Goal: Task Accomplishment & Management: Manage account settings

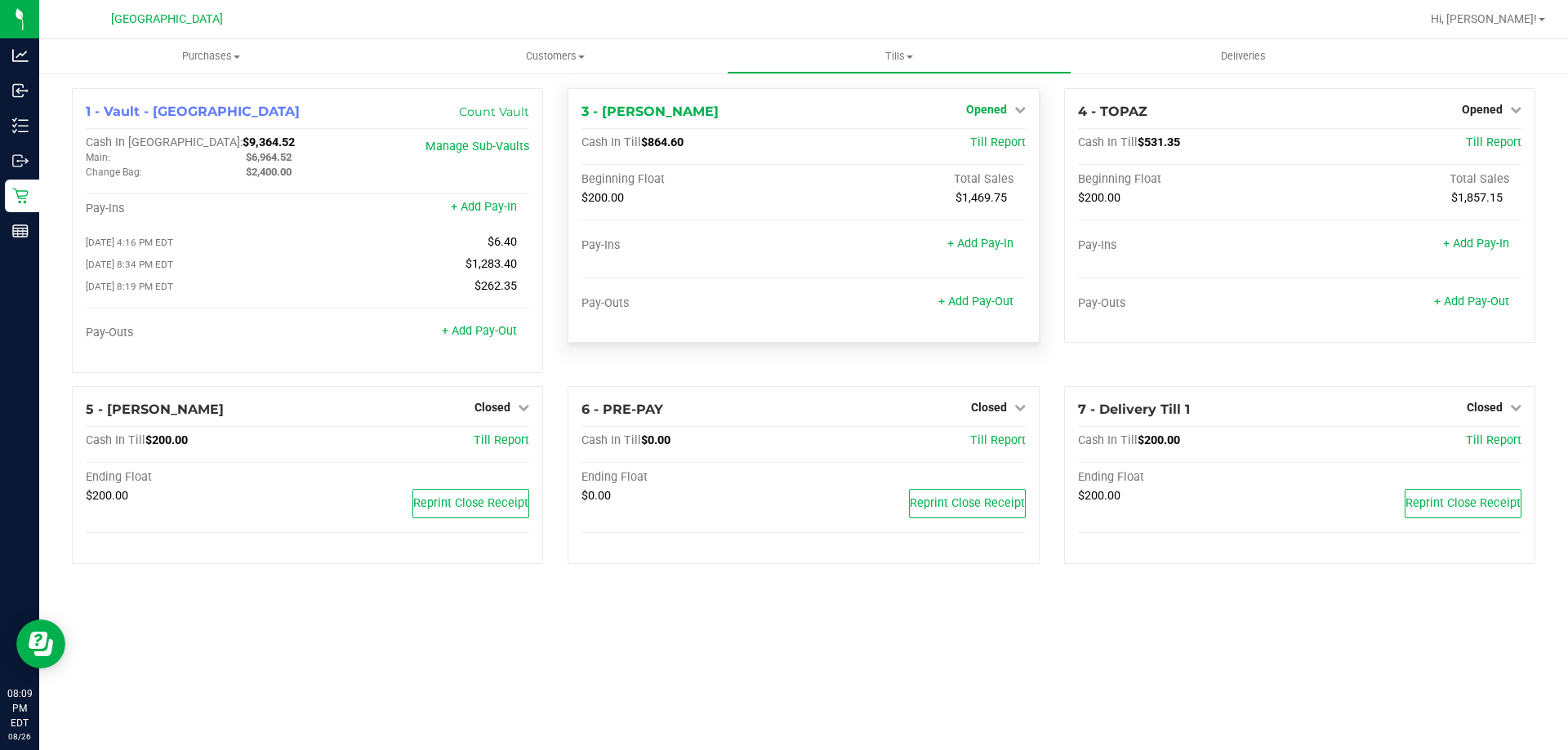
click at [989, 106] on span "Opened" at bounding box center [986, 109] width 41 height 13
click at [985, 139] on link "Close Till" at bounding box center [988, 143] width 44 height 13
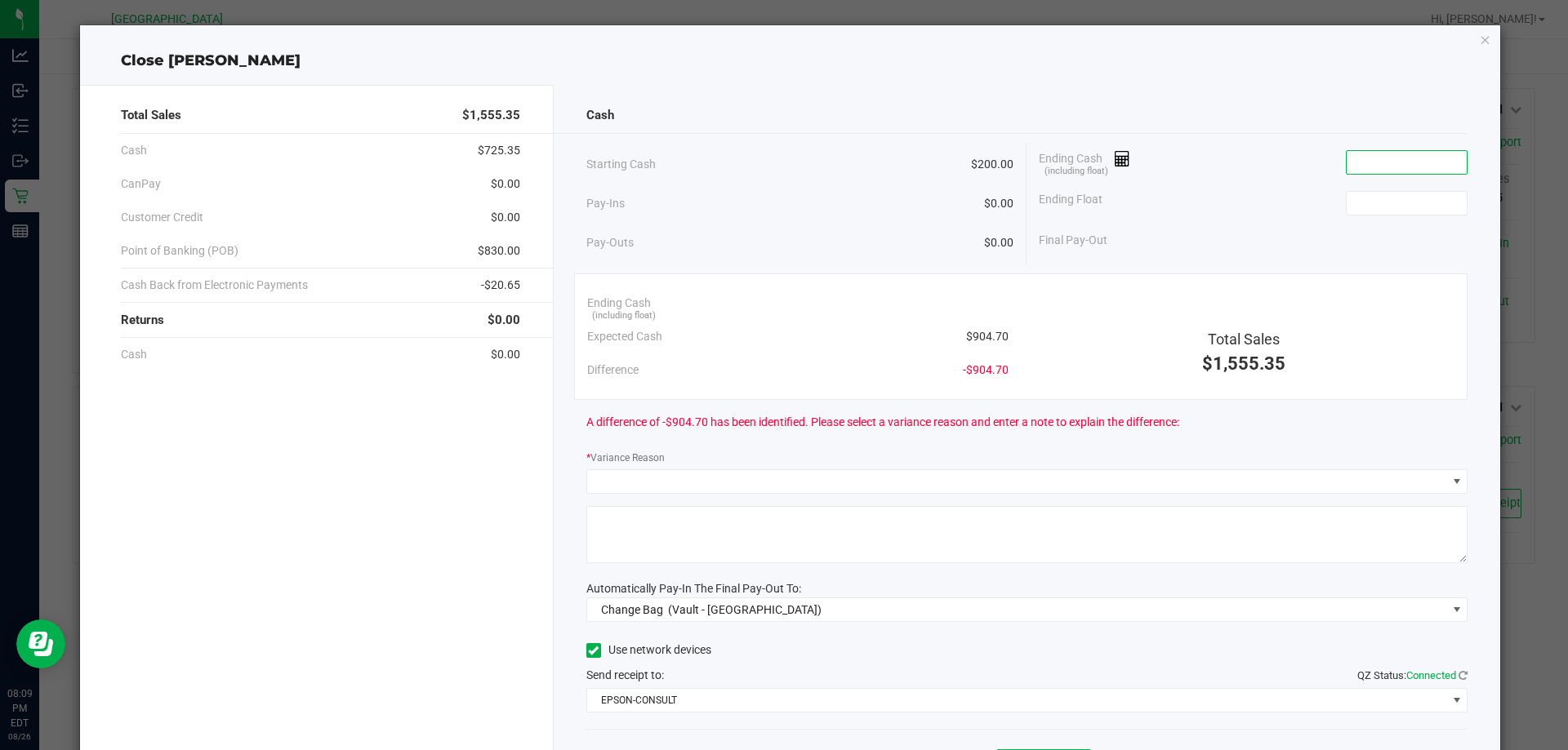
click at [1395, 159] on input at bounding box center [1407, 162] width 120 height 23
click at [1394, 161] on input "904.80" at bounding box center [1407, 162] width 120 height 23
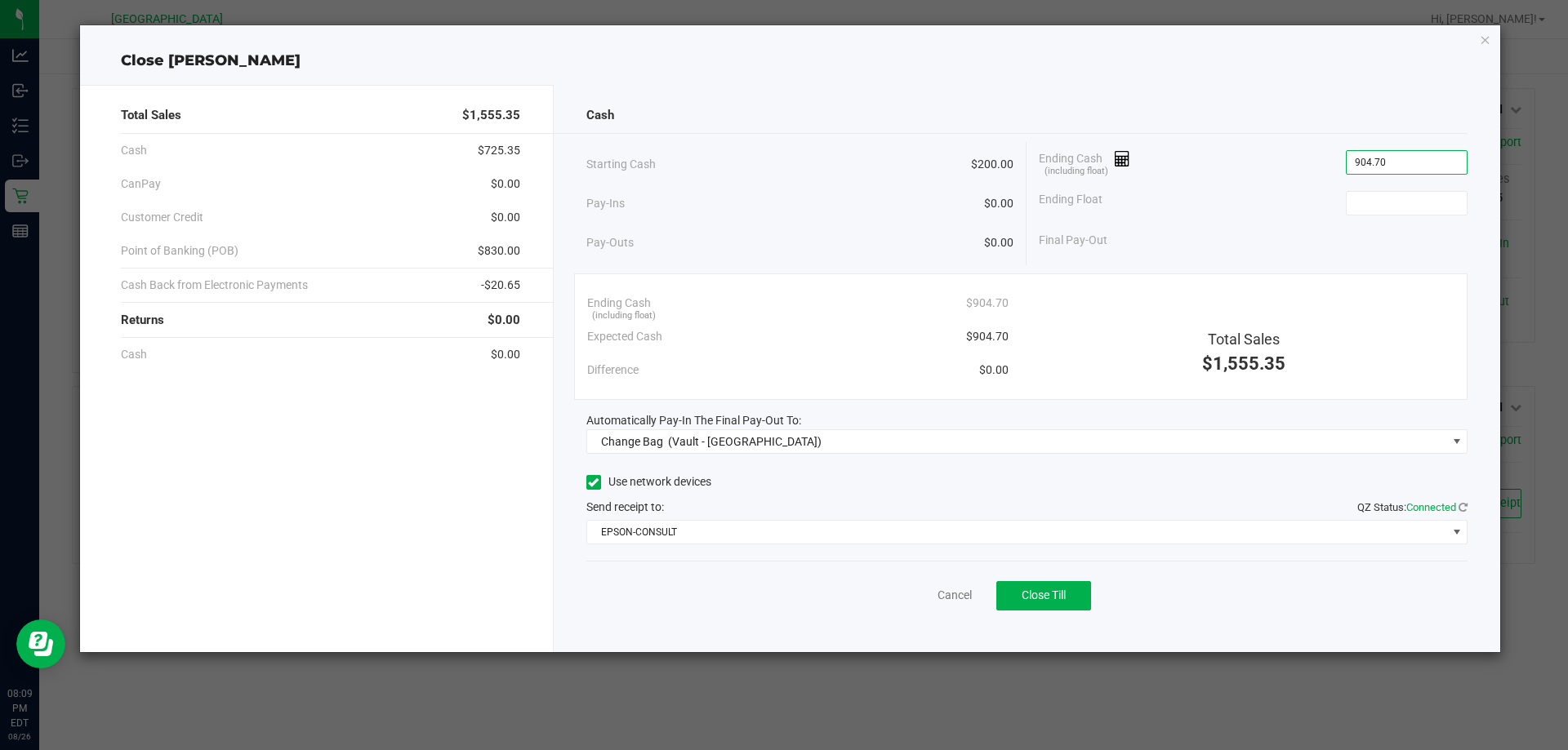
type input "$904.70"
click at [1372, 188] on div "Ending Float" at bounding box center [1252, 204] width 428 height 41
click at [1375, 197] on input at bounding box center [1407, 203] width 120 height 23
type input "$200.00"
click at [1366, 257] on div "Final Pay-Out $704.70" at bounding box center [1252, 241] width 428 height 34
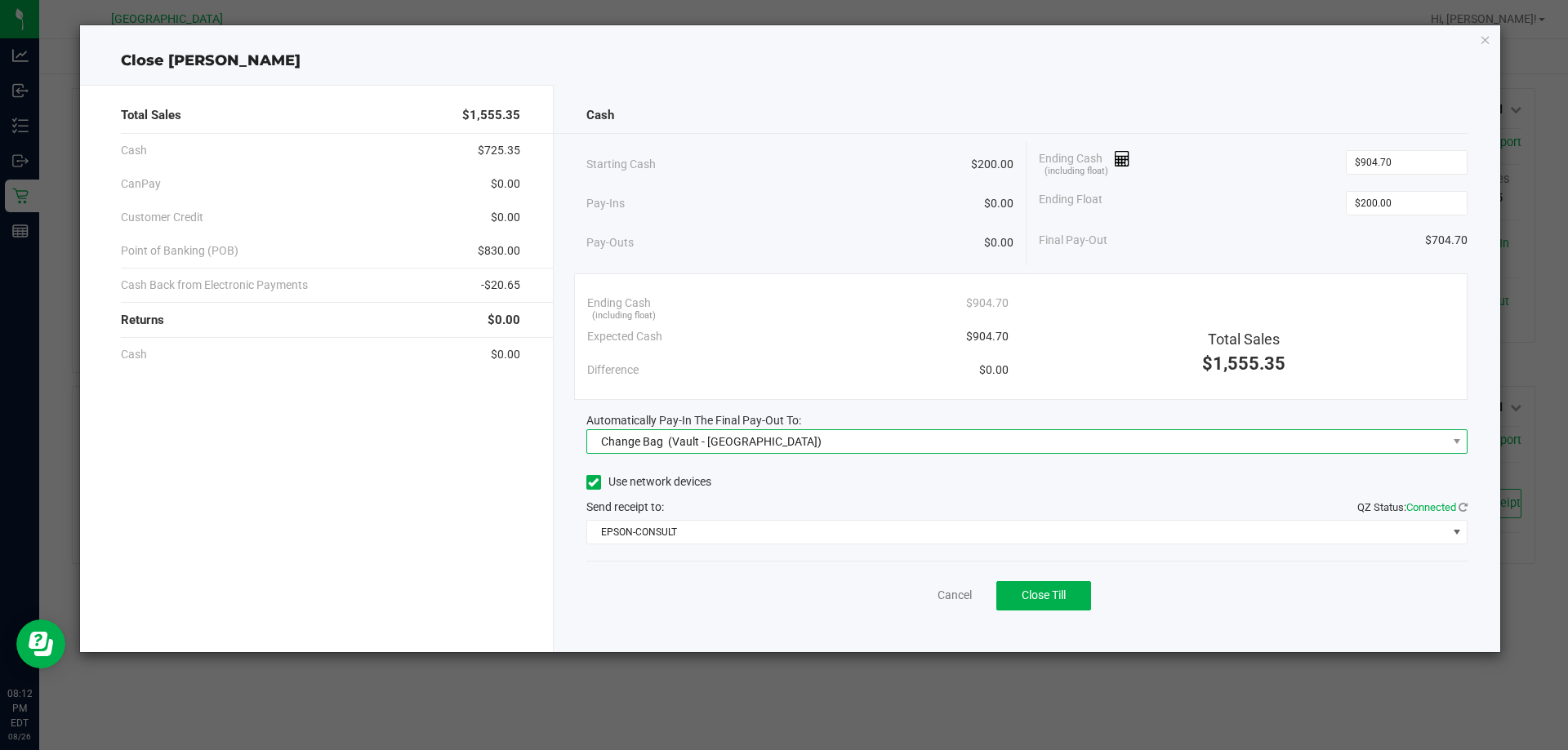
click at [752, 432] on div "Change Bag (Vault - South Tampa WC)" at bounding box center [708, 442] width 229 height 30
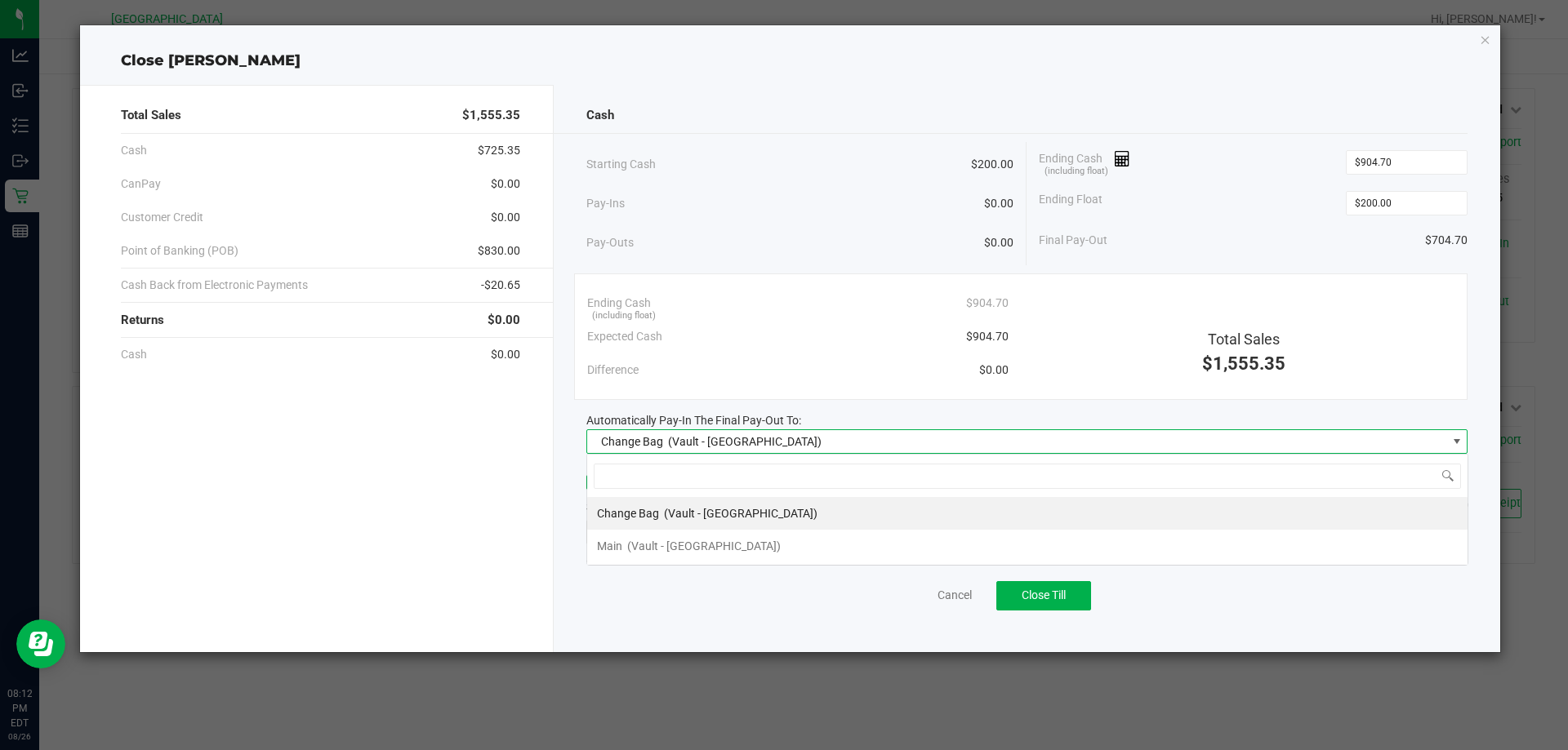
scroll to position [24, 881]
click at [664, 542] on span "(Vault - South Tampa WC)" at bounding box center [704, 546] width 154 height 13
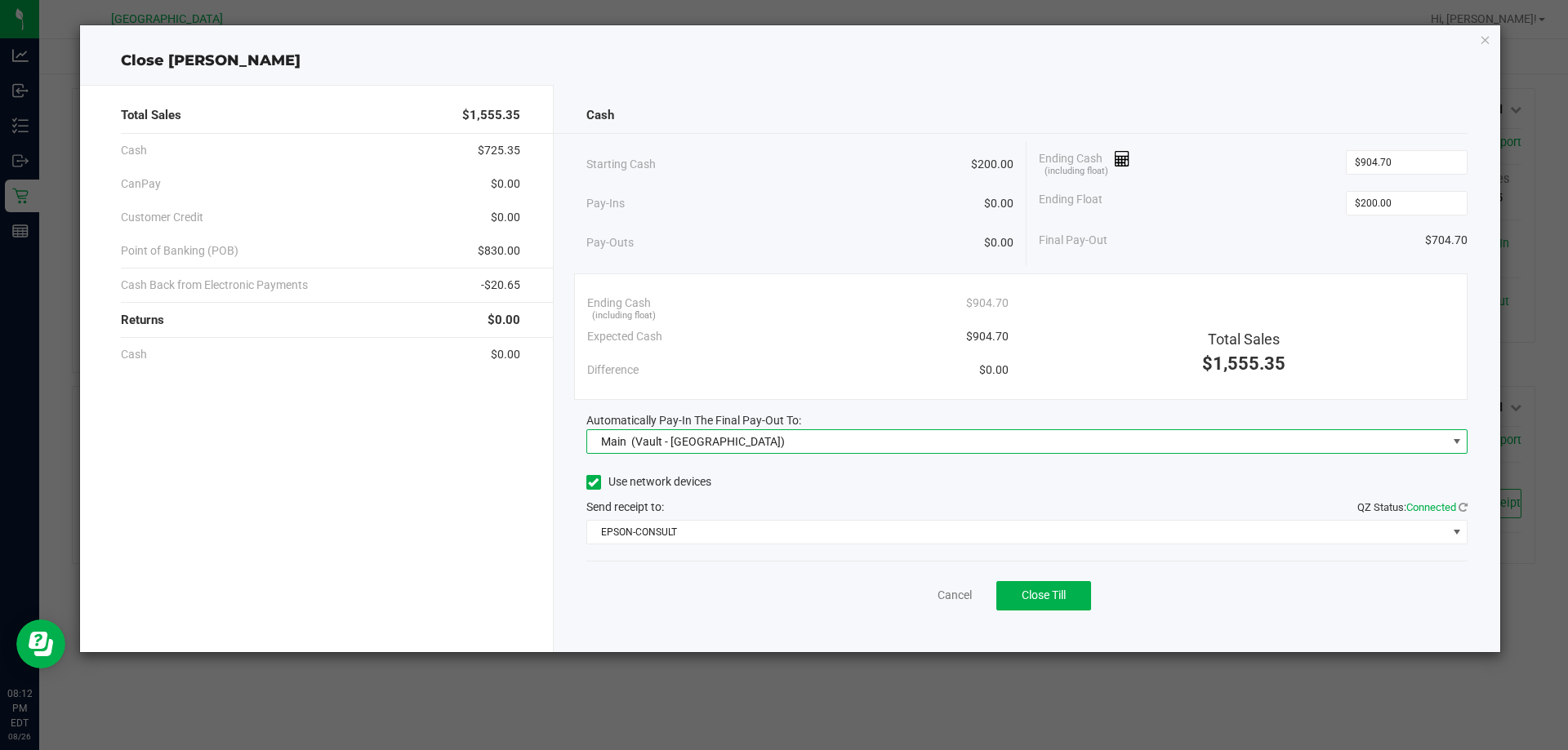
click at [733, 492] on div "Use network devices" at bounding box center [1027, 482] width 882 height 24
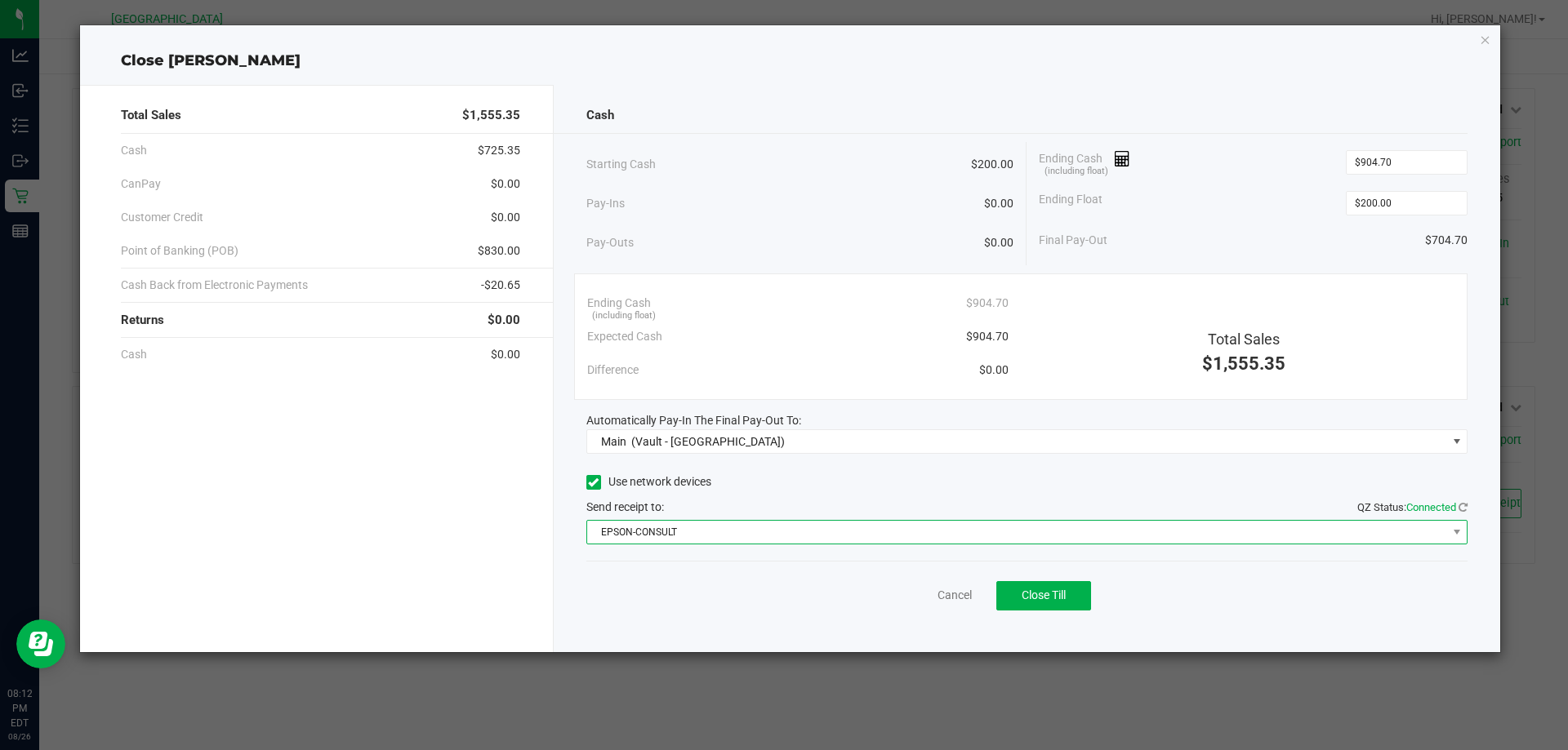
click at [733, 538] on span "EPSON-CONSULT" at bounding box center [1017, 532] width 860 height 23
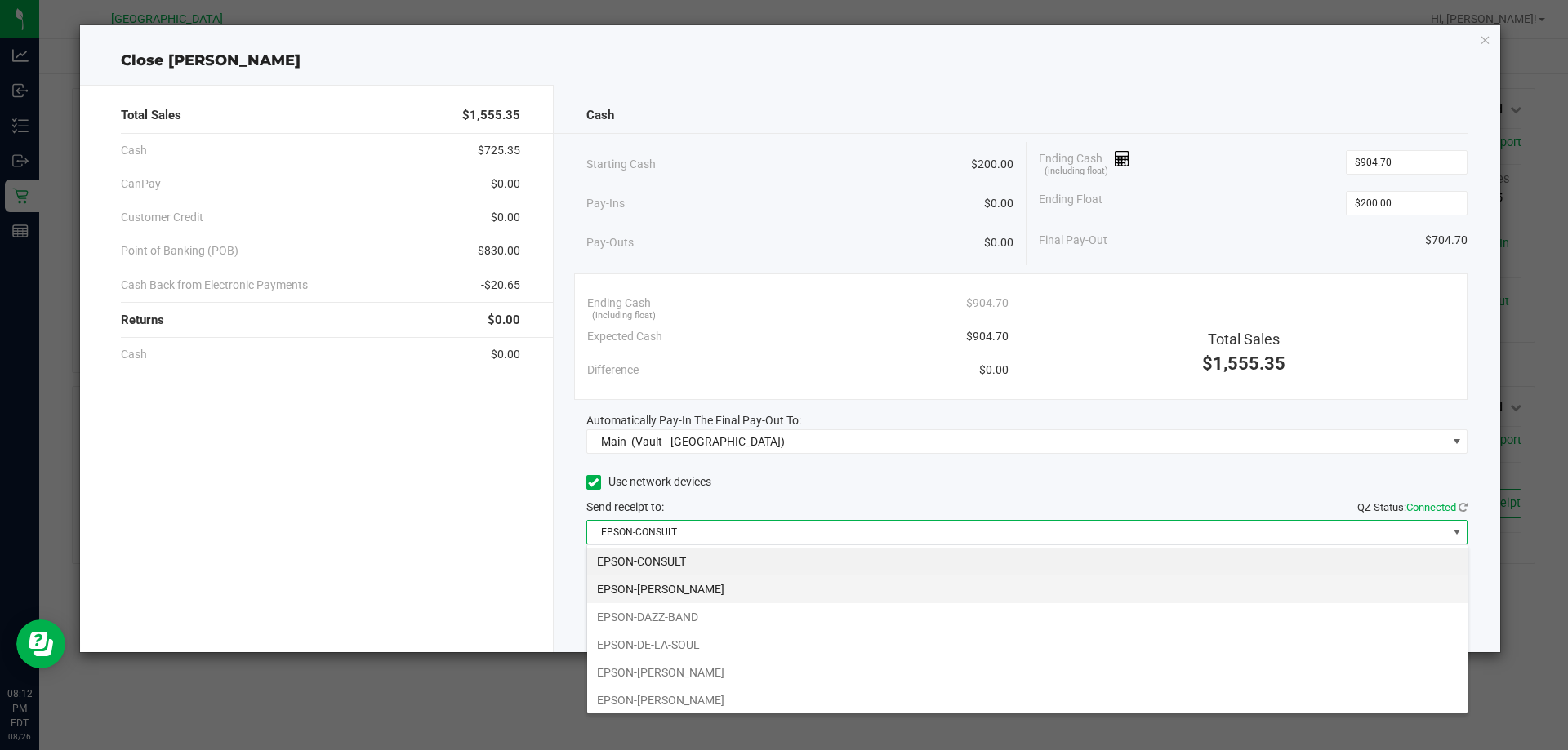
click at [672, 594] on li "EPSON-DAVID-CROSBY" at bounding box center [1027, 589] width 880 height 28
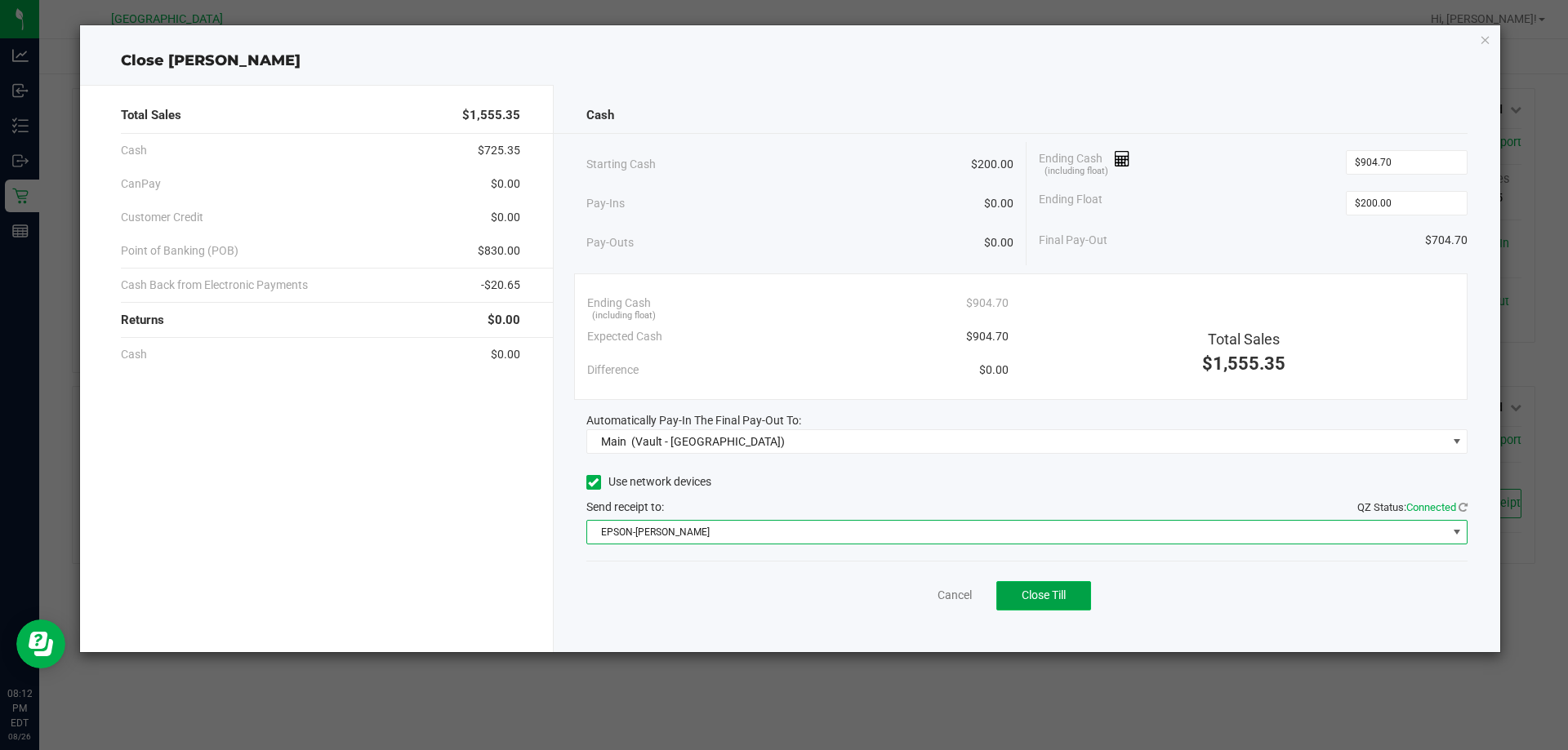
click at [1048, 592] on span "Close Till" at bounding box center [1043, 595] width 44 height 13
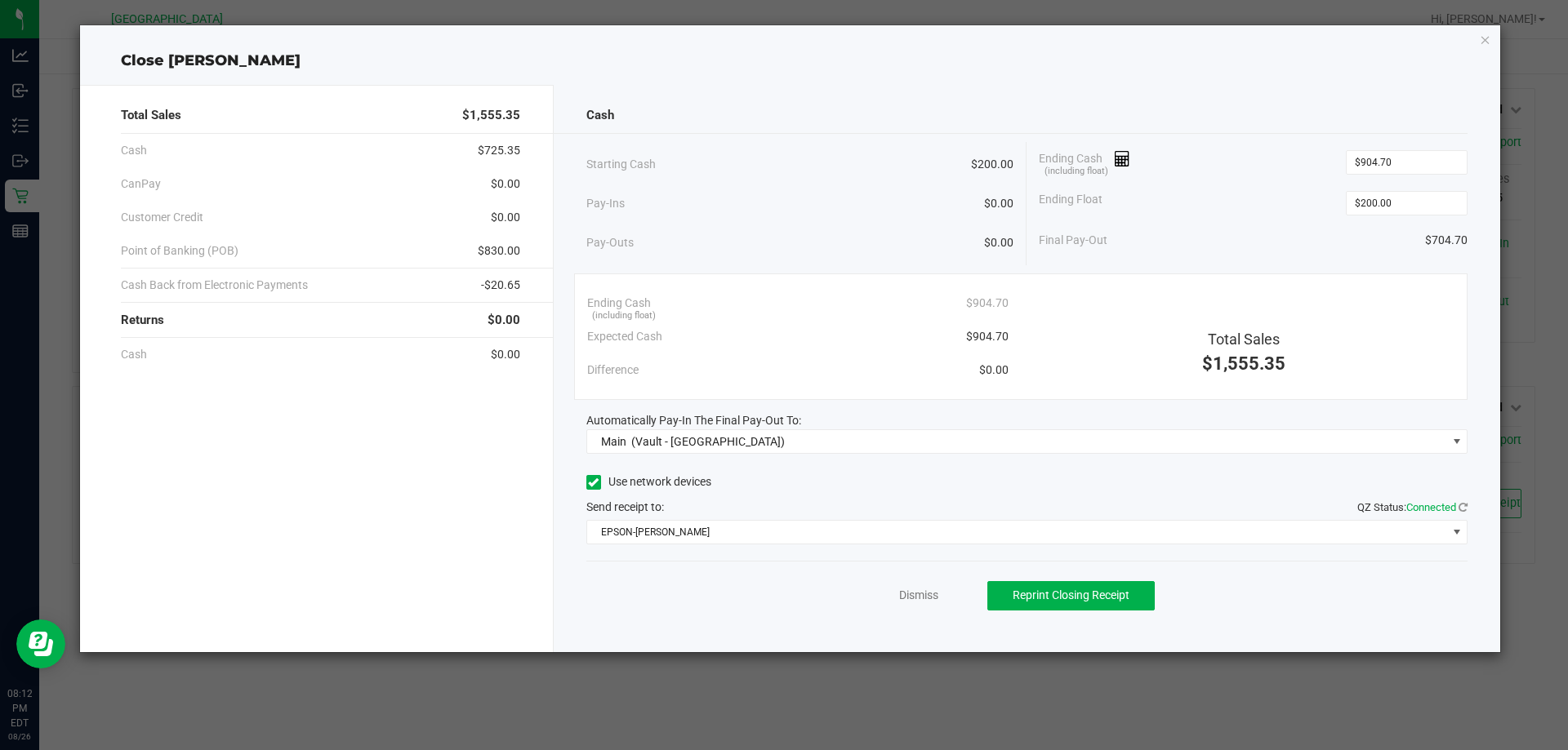
click at [1481, 41] on icon "button" at bounding box center [1485, 39] width 12 height 19
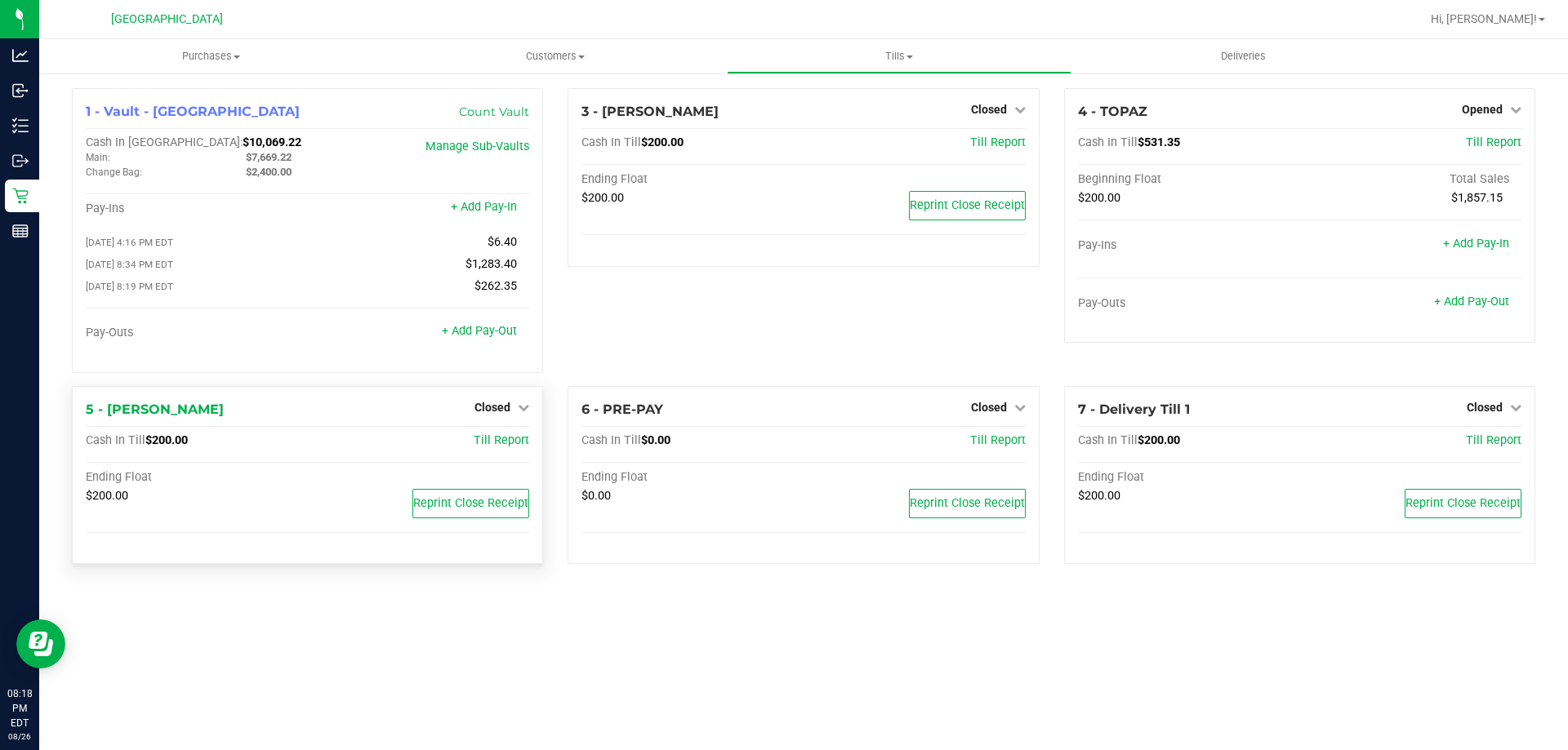
click at [507, 403] on div "Closed" at bounding box center [502, 407] width 55 height 19
click at [945, 313] on div "3 - [PERSON_NAME] Closed Open Till Cash In Till $200.00 Till Report Ending Floa…" at bounding box center [803, 236] width 496 height 298
click at [1489, 103] on span "Opened" at bounding box center [1482, 109] width 41 height 13
click at [1467, 147] on link "Close Till" at bounding box center [1484, 143] width 44 height 13
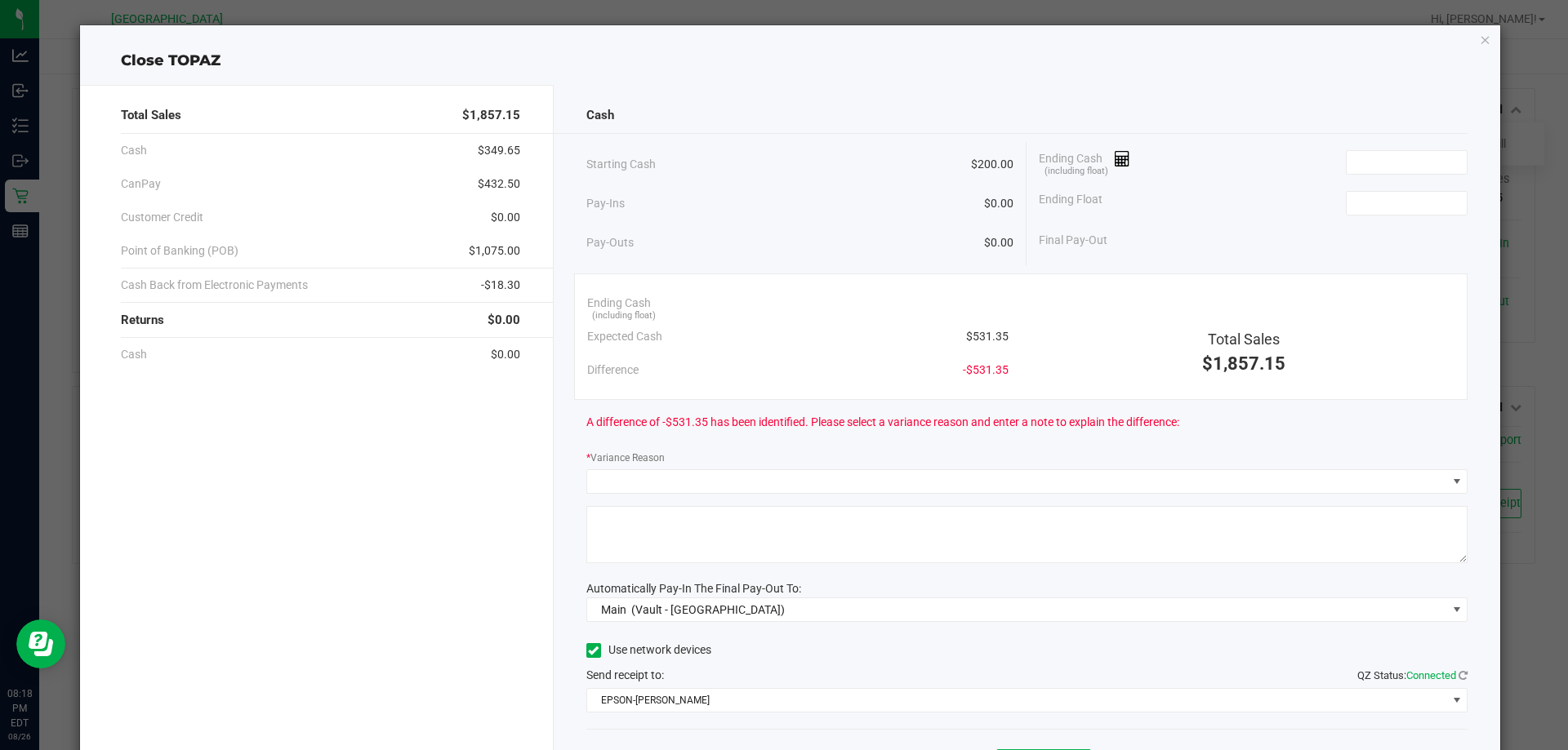
click at [1358, 183] on div "Ending Float" at bounding box center [1252, 204] width 428 height 41
click at [1365, 163] on input at bounding box center [1407, 162] width 120 height 23
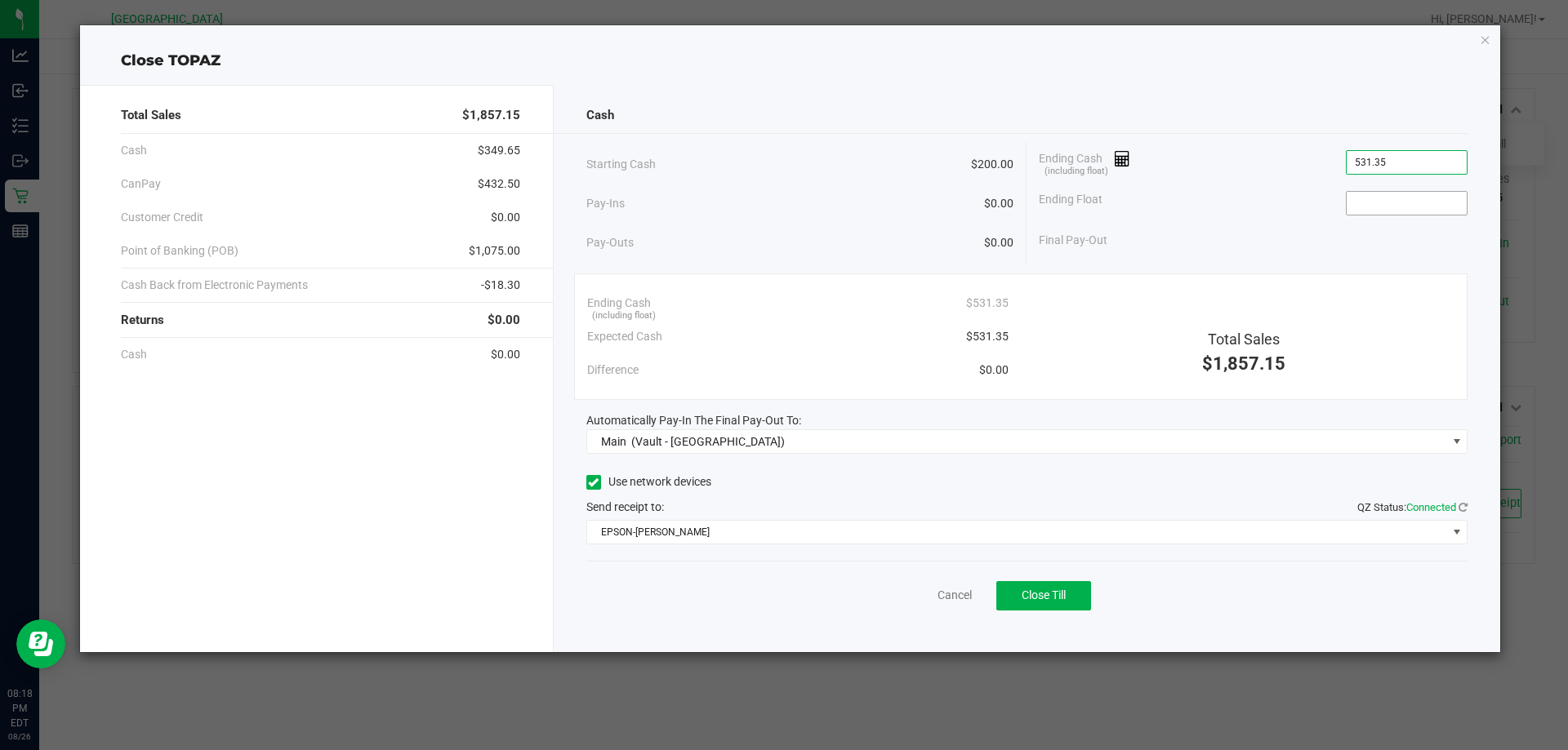
type input "$531.35"
click at [1373, 211] on input at bounding box center [1407, 203] width 120 height 23
type input "$200.00"
click at [1377, 246] on div "Final Pay-Out $331.35" at bounding box center [1252, 241] width 428 height 34
click at [612, 316] on span "(including float)" at bounding box center [623, 316] width 63 height 14
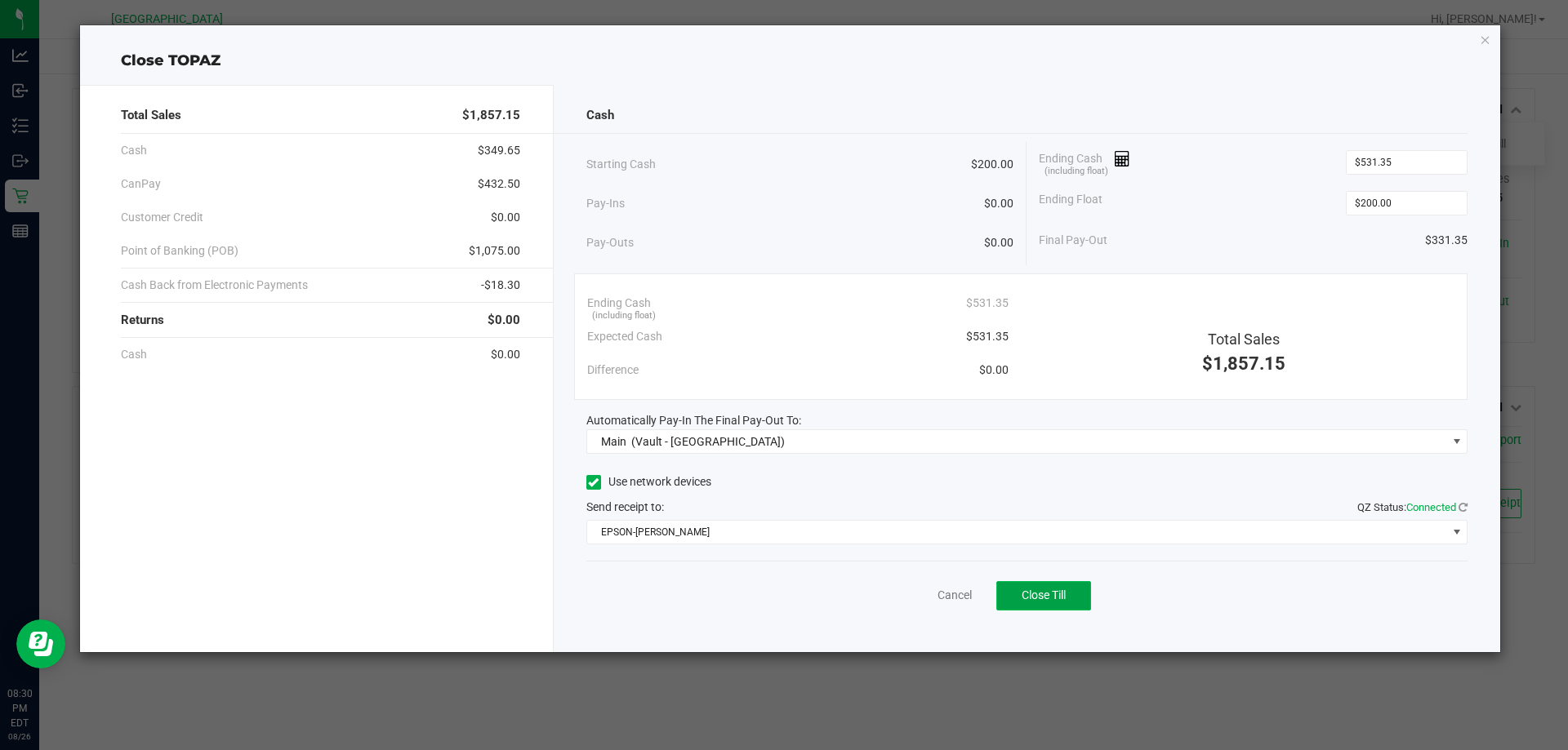
click at [1061, 590] on span "Close Till" at bounding box center [1043, 595] width 44 height 13
click at [1488, 44] on icon "button" at bounding box center [1485, 39] width 12 height 19
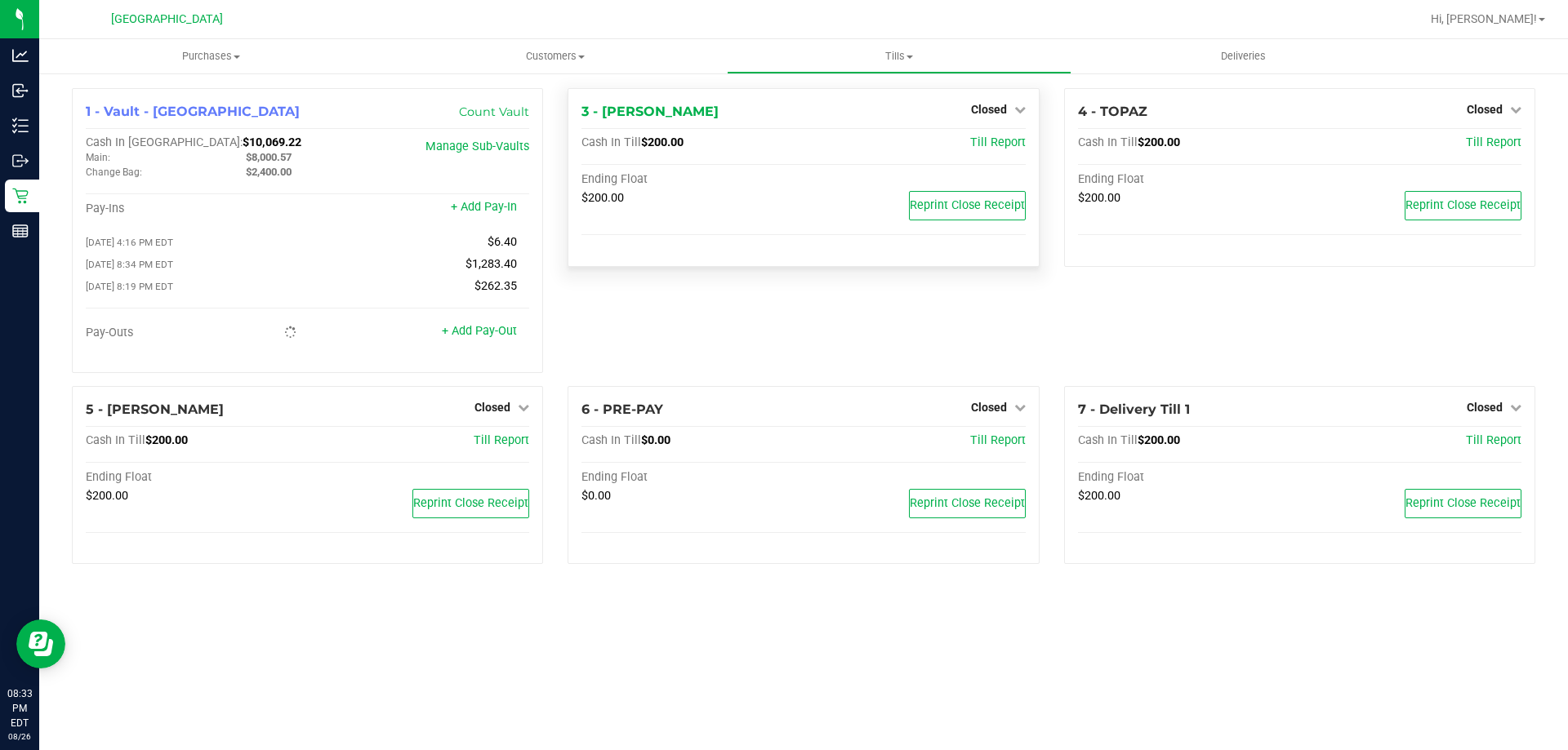
drag, startPoint x: 812, startPoint y: 36, endPoint x: 989, endPoint y: 98, distance: 187.5
click at [852, 61] on div "South Tampa WC Hi, Ngoc! Purchases Summary of purchases Fulfillment All purchas…" at bounding box center [803, 375] width 1528 height 750
click at [920, 62] on span "Tills" at bounding box center [898, 56] width 342 height 14
click at [833, 124] on span "Reconcile e-payments" at bounding box center [808, 117] width 162 height 14
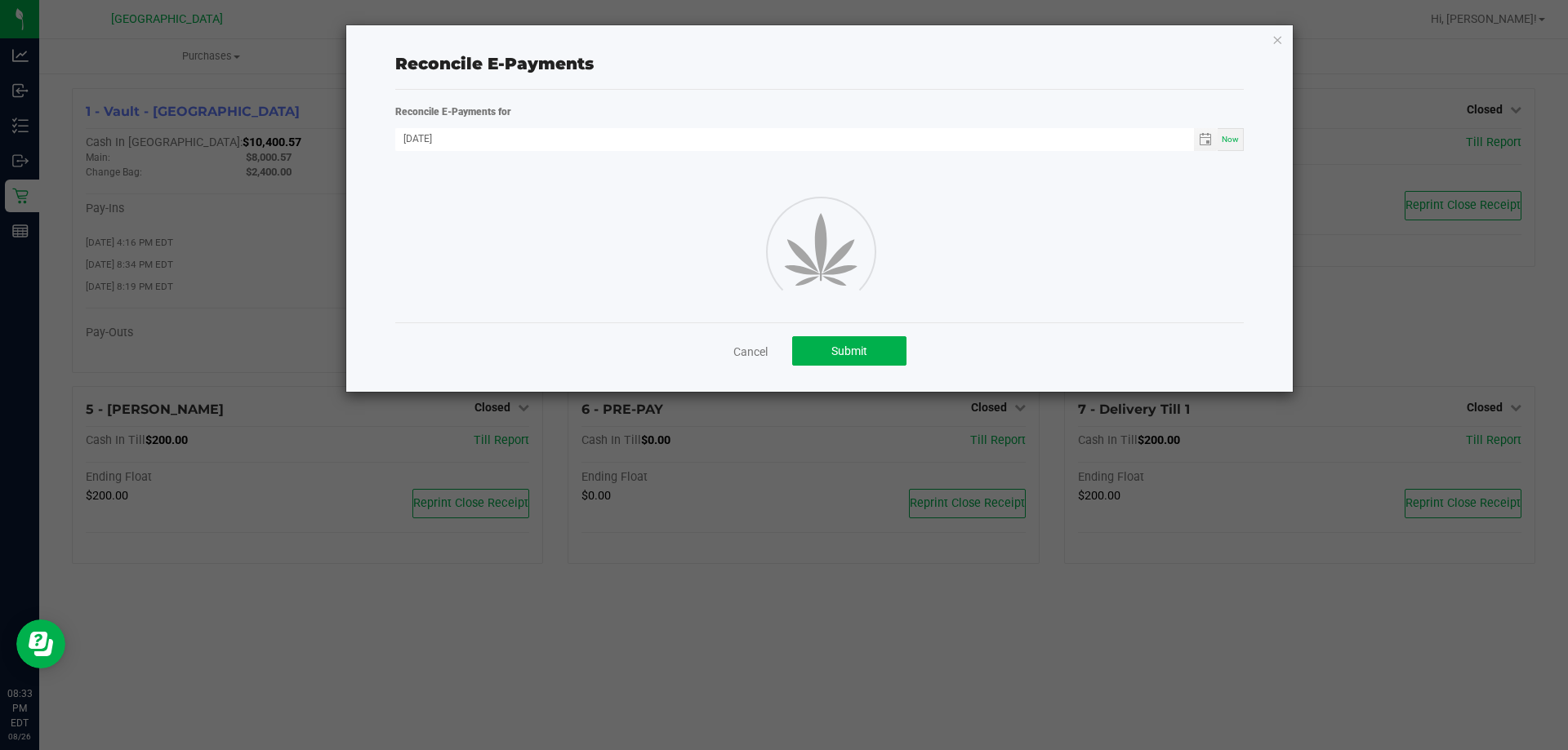
click at [859, 116] on div "Reconcile E-Payments for" at bounding box center [819, 111] width 873 height 17
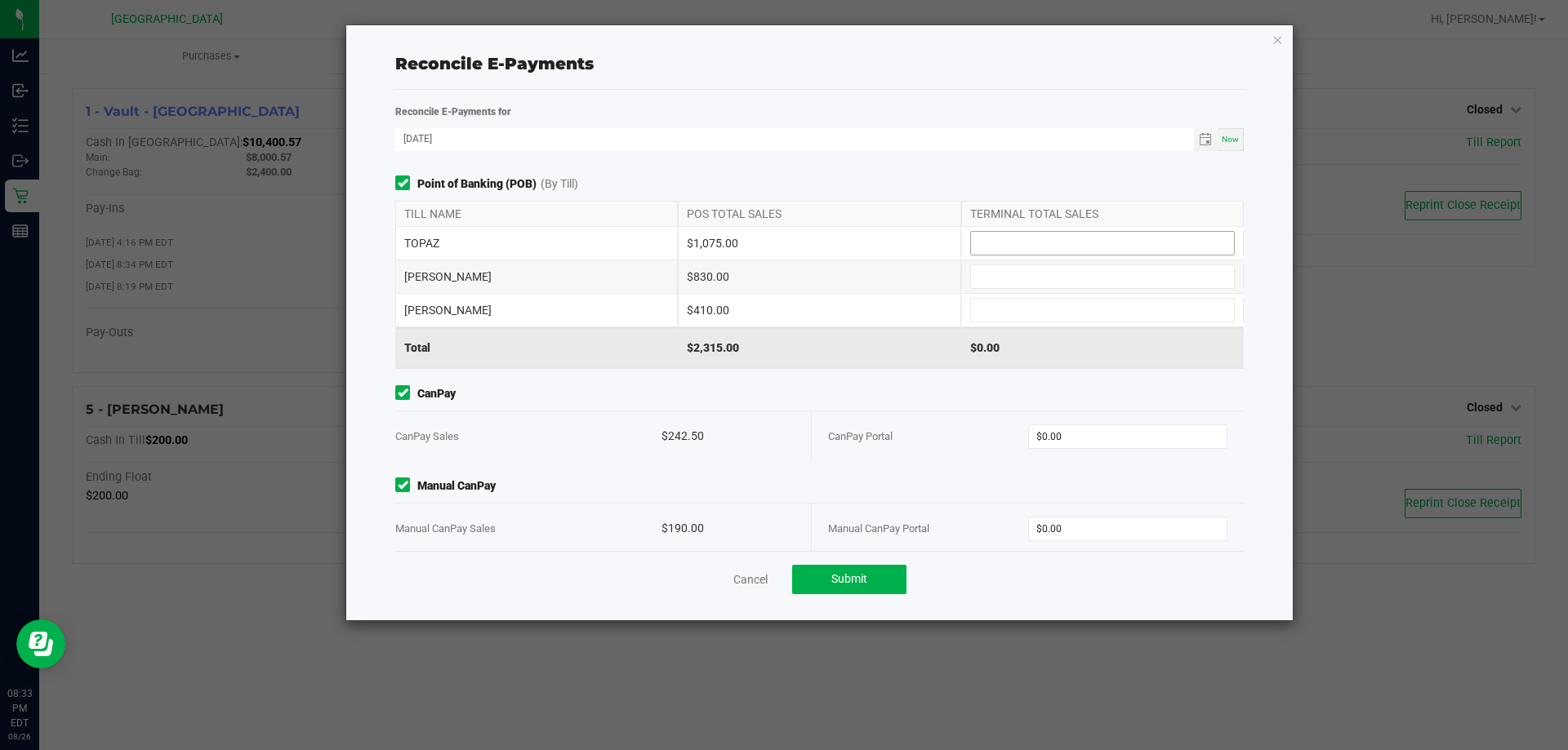
click at [1006, 237] on input at bounding box center [1102, 243] width 263 height 23
type input "0"
type input "$1,075.00"
click at [1048, 270] on input at bounding box center [1102, 276] width 263 height 23
type input "$830.00"
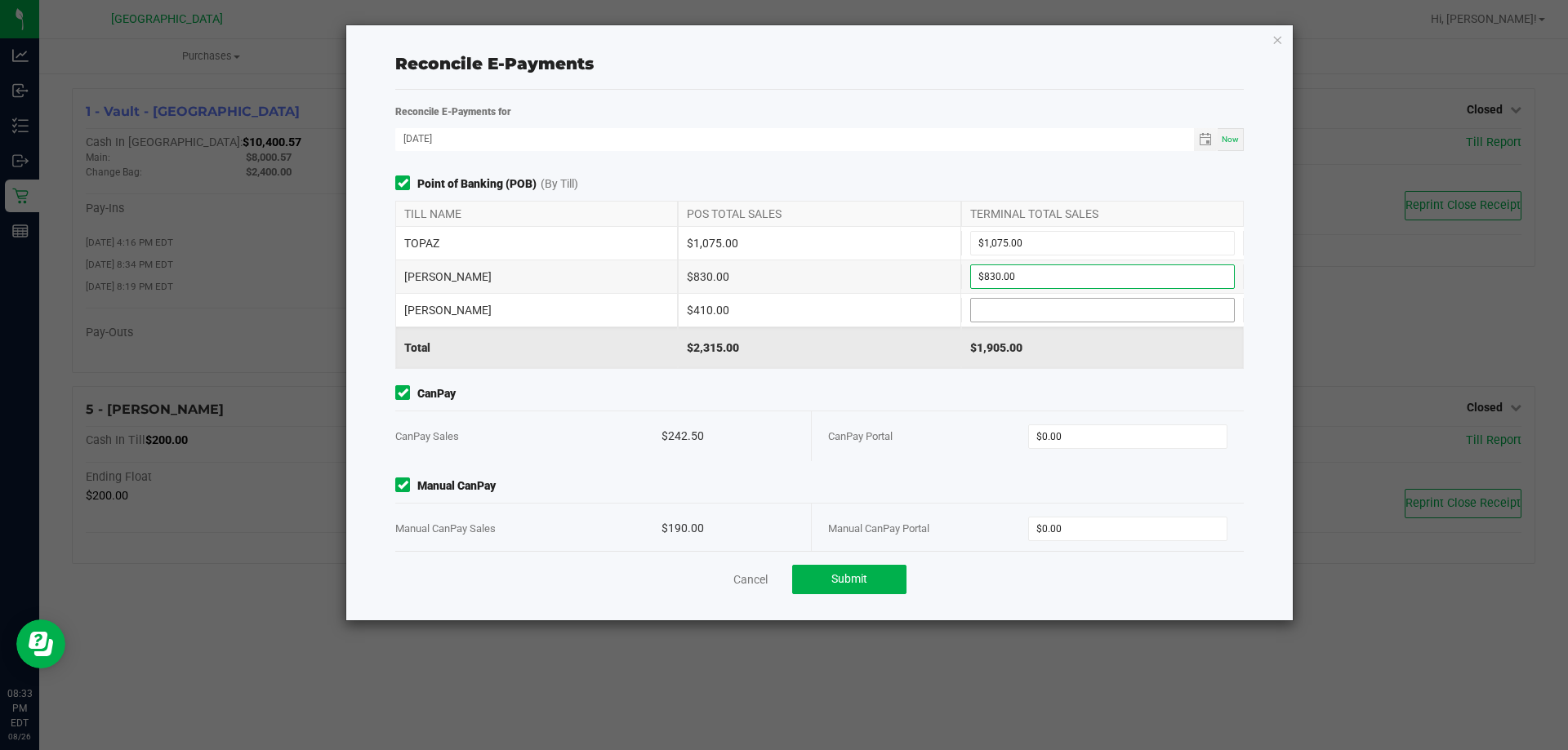
click at [1043, 307] on input at bounding box center [1102, 310] width 263 height 23
type input "$410.00"
click at [1084, 434] on input "0" at bounding box center [1128, 437] width 199 height 23
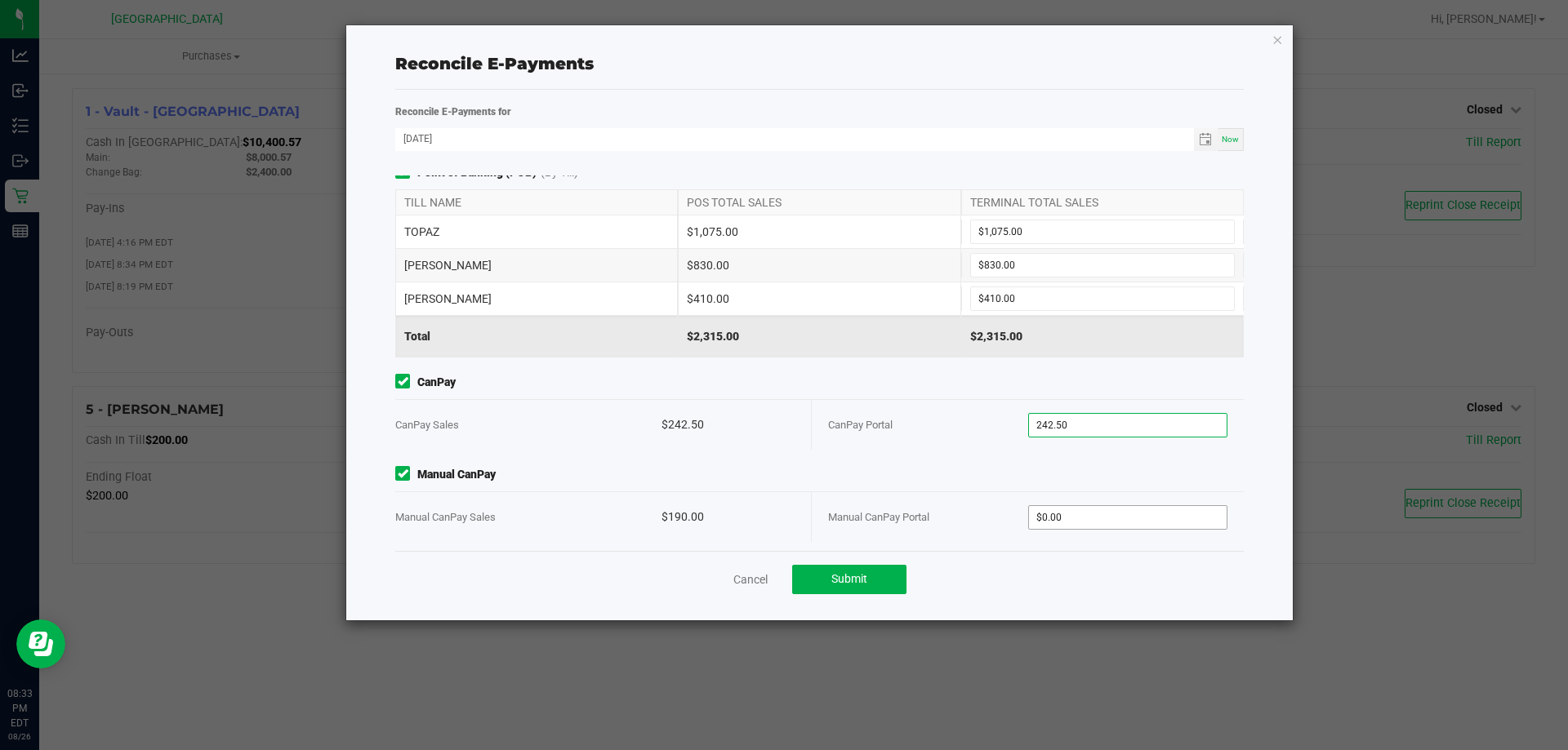
scroll to position [17, 0]
type input "$242.50"
click at [1095, 516] on input "0" at bounding box center [1128, 512] width 199 height 23
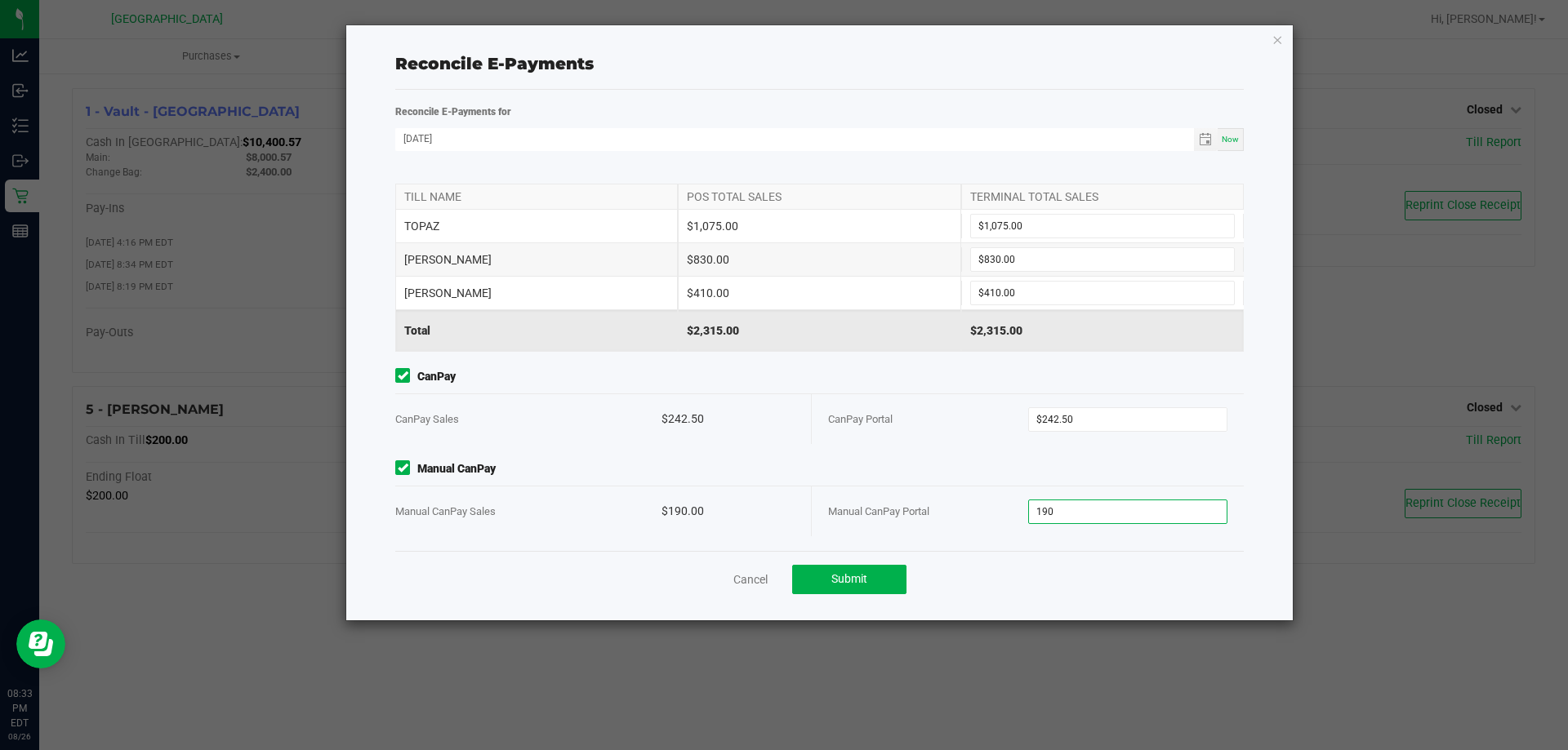
type input "$190.00"
click at [1061, 548] on div "Point of Banking (POB) (By Till) TILL NAME POS TOTAL SALES TERMINAL TOTAL SALES…" at bounding box center [819, 363] width 873 height 376
click at [803, 575] on button "Submit" at bounding box center [849, 579] width 114 height 30
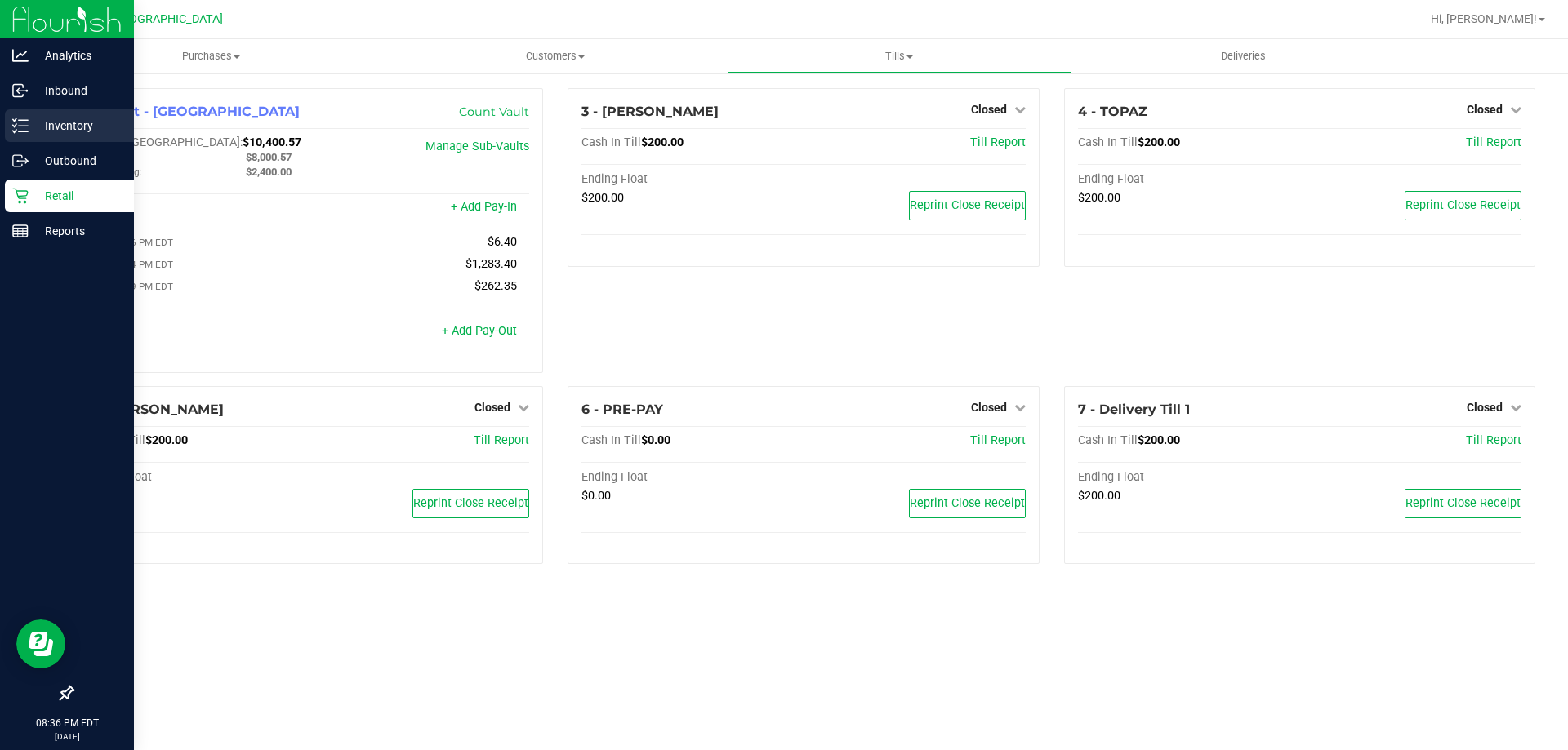
click at [51, 116] on p "Inventory" at bounding box center [78, 125] width 98 height 19
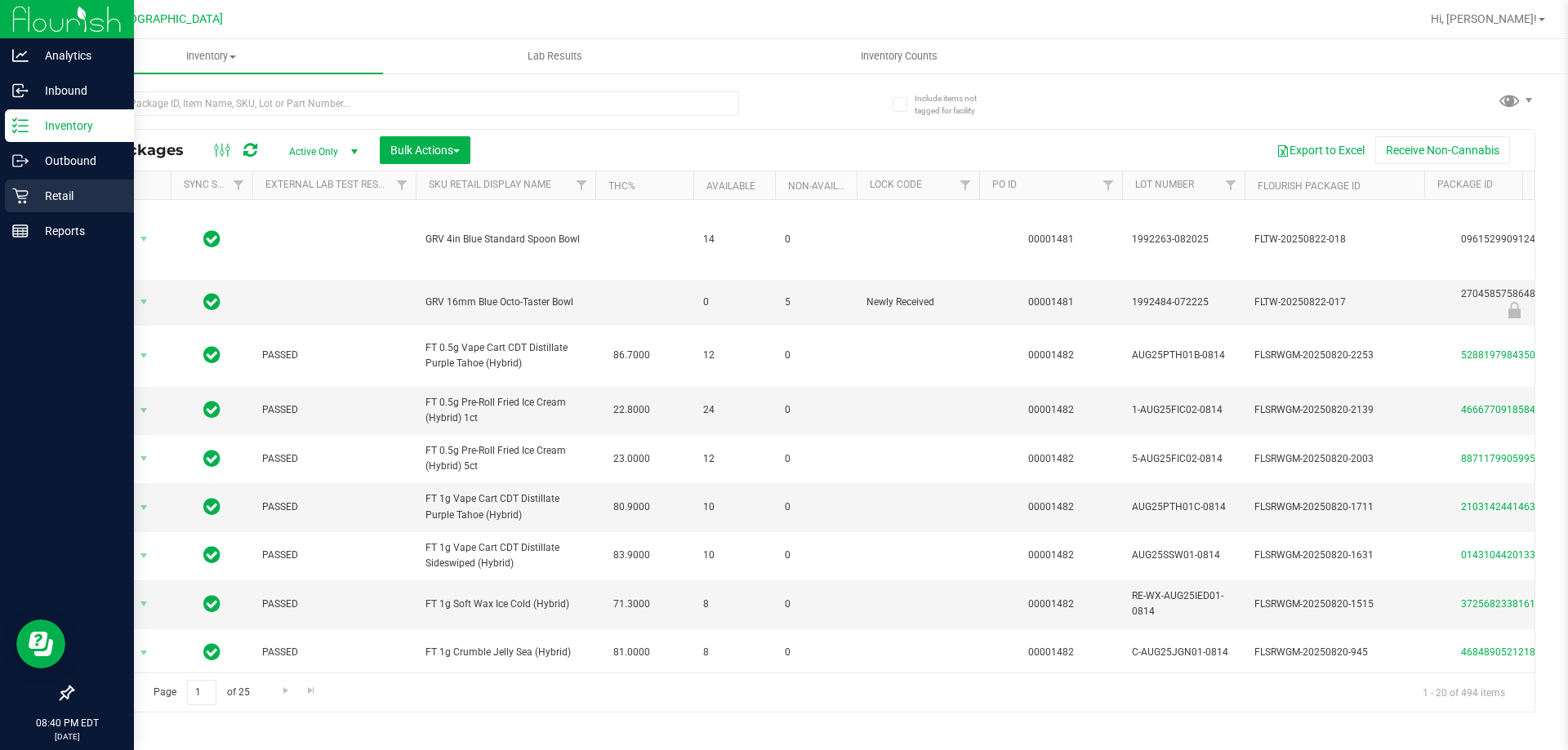
click at [4, 199] on link "Retail" at bounding box center [67, 198] width 134 height 35
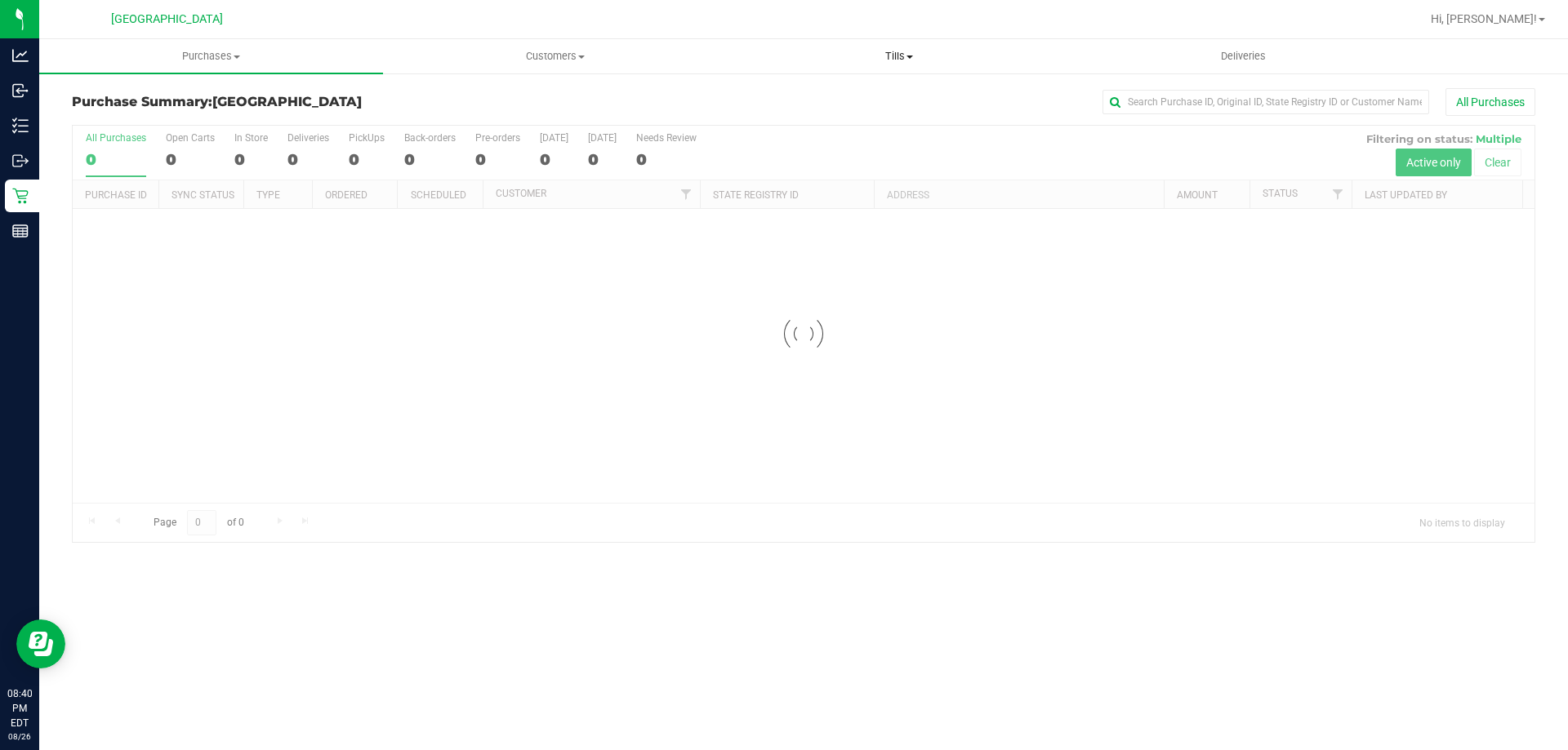
click at [945, 46] on uib-tab-heading "Tills Manage tills Reconcile e-payments" at bounding box center [898, 56] width 342 height 33
click at [818, 91] on span "Manage tills" at bounding box center [781, 98] width 110 height 14
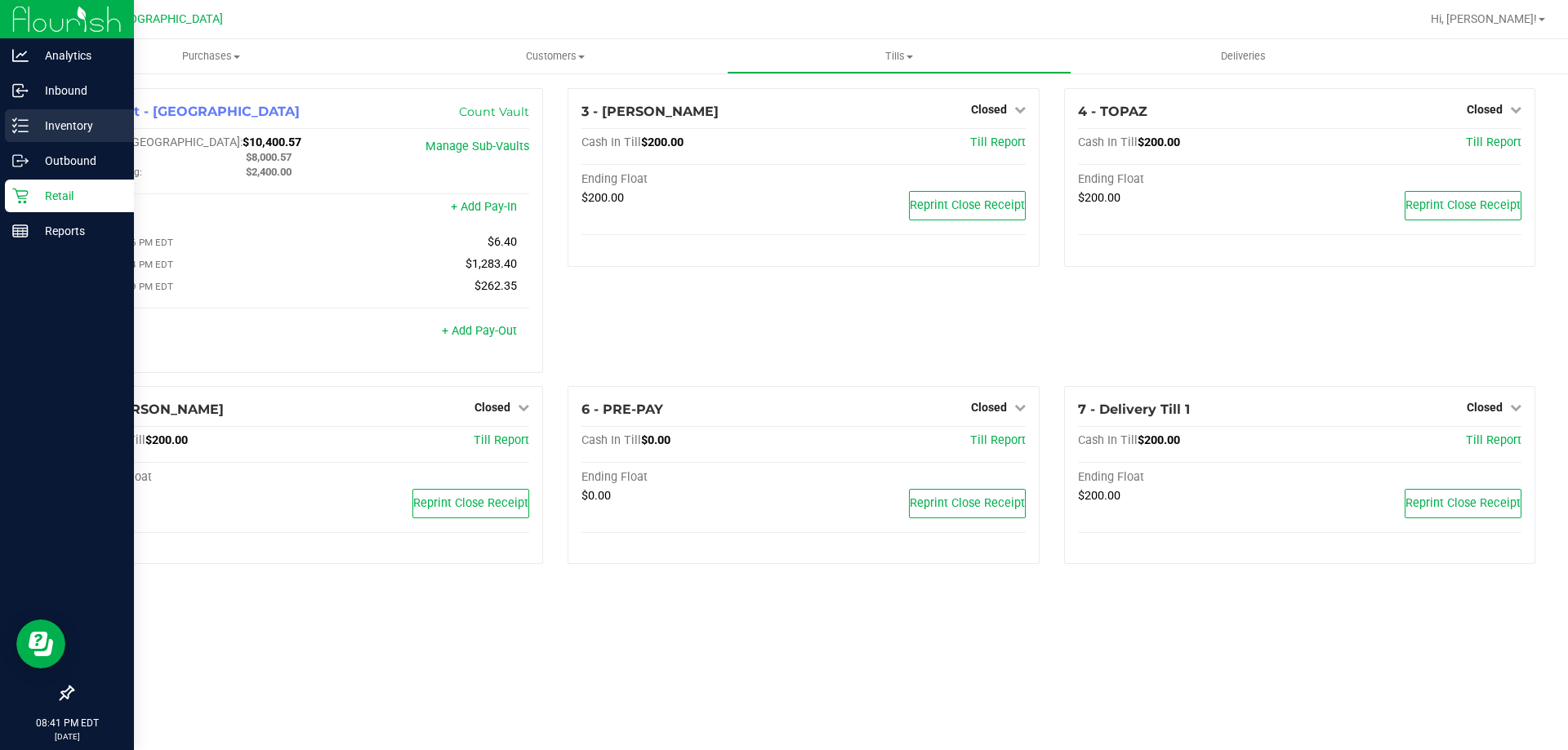
click at [8, 111] on div "Inventory" at bounding box center [69, 126] width 129 height 33
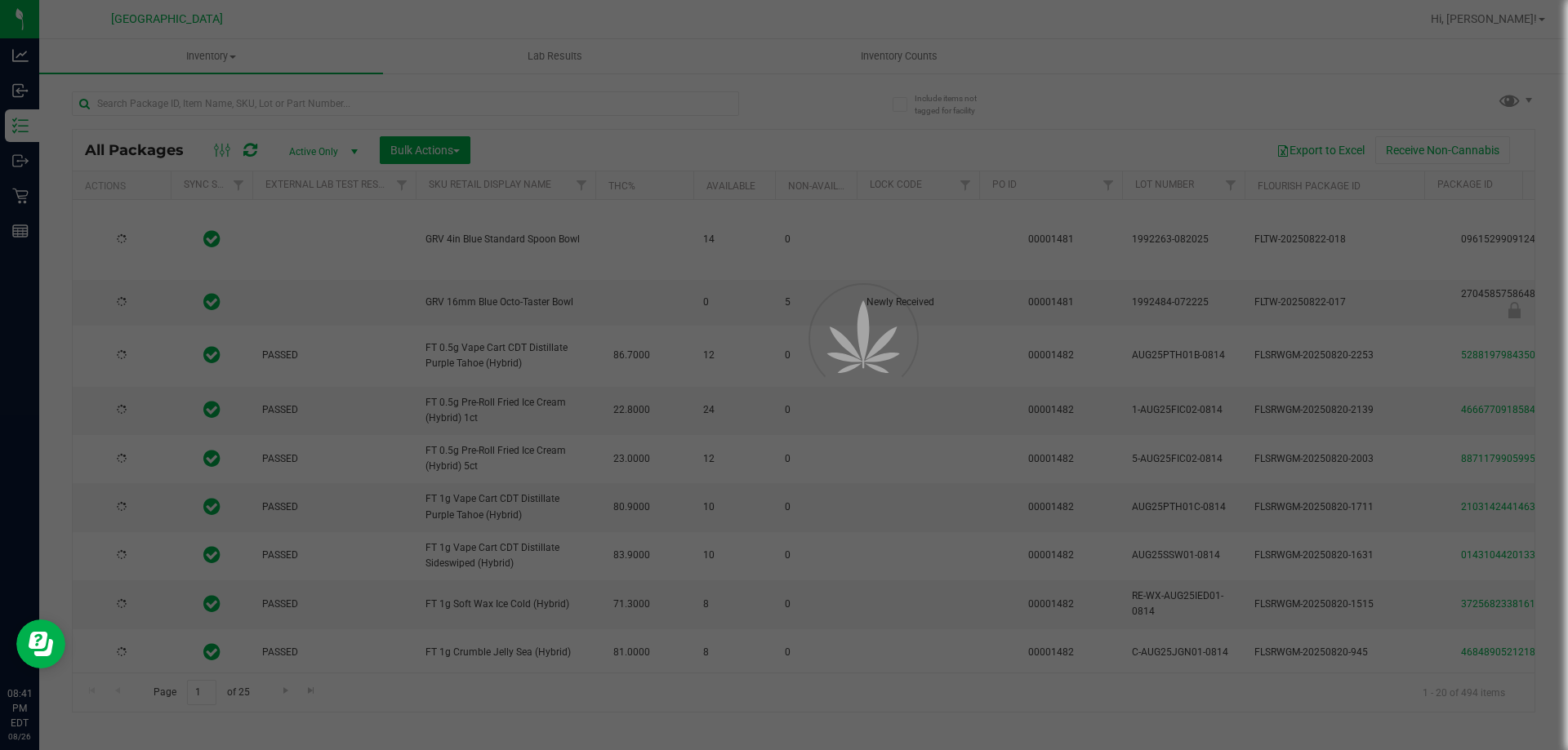
click at [950, 79] on div at bounding box center [784, 375] width 1568 height 750
click at [932, 68] on div at bounding box center [784, 375] width 1568 height 750
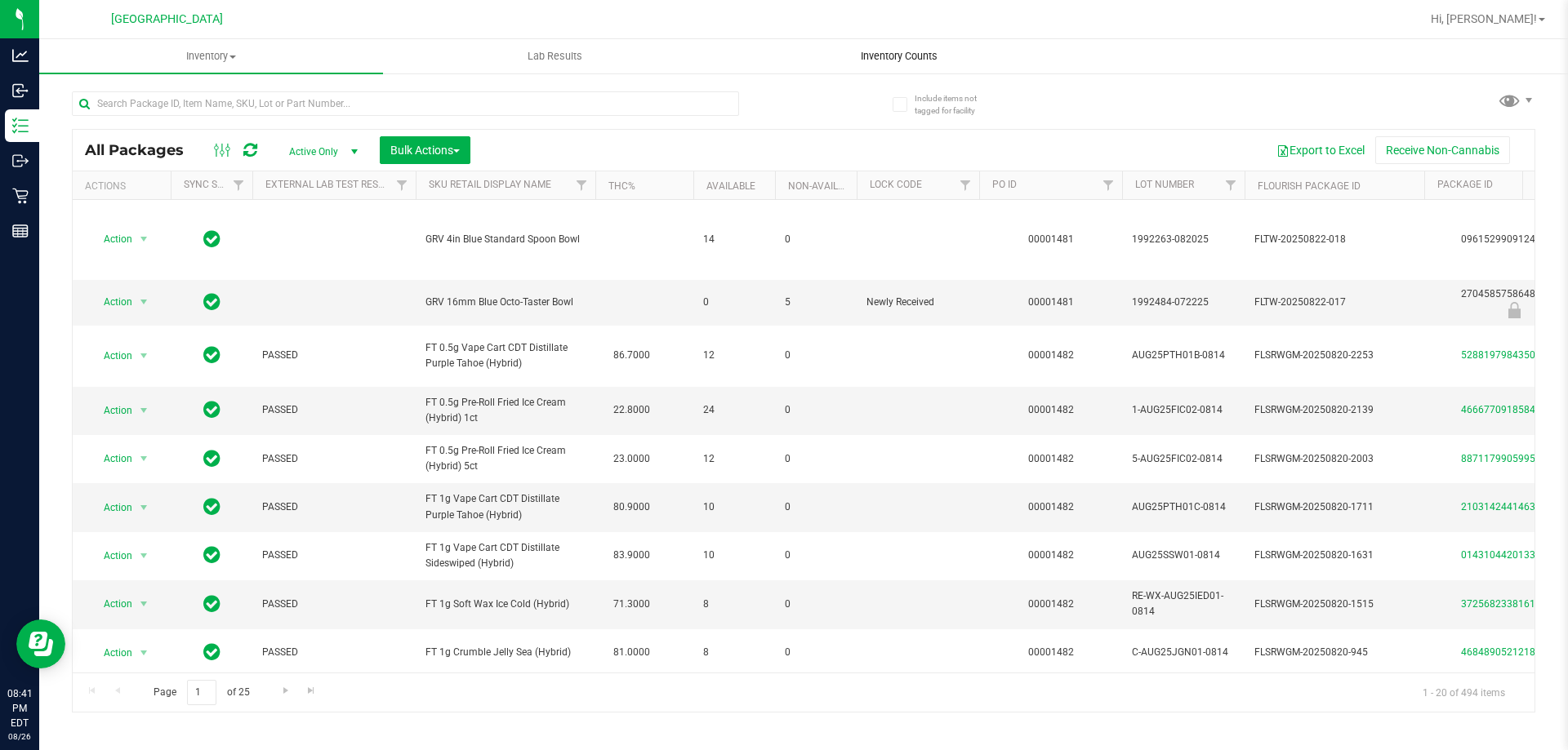
click at [925, 64] on uib-tab-heading "Inventory Counts" at bounding box center [898, 56] width 342 height 33
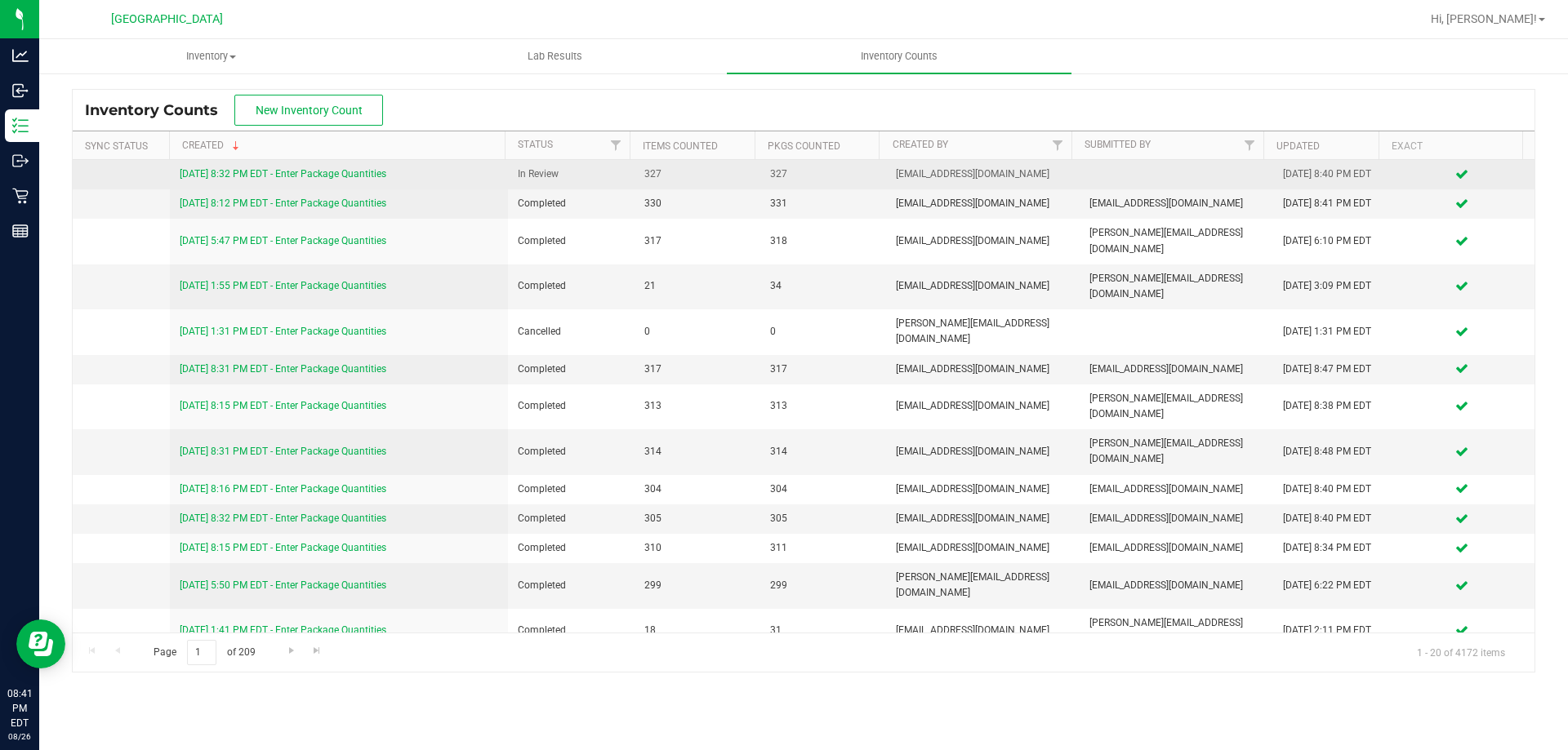
click at [285, 171] on link "8/26/25 8:32 PM EDT - Enter Package Quantities" at bounding box center [283, 174] width 207 height 12
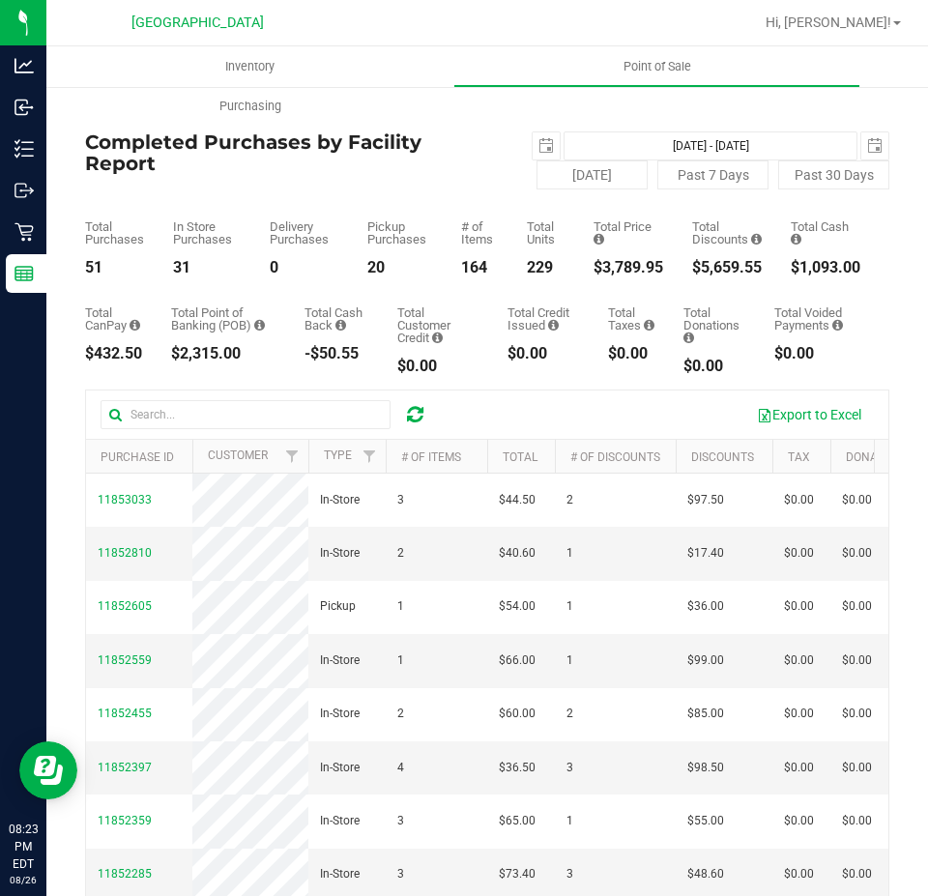
drag, startPoint x: 686, startPoint y: 259, endPoint x: 745, endPoint y: 261, distance: 59.0
click at [745, 261] on div "$5,659.55" at bounding box center [727, 267] width 70 height 15
copy div "5,659.55"
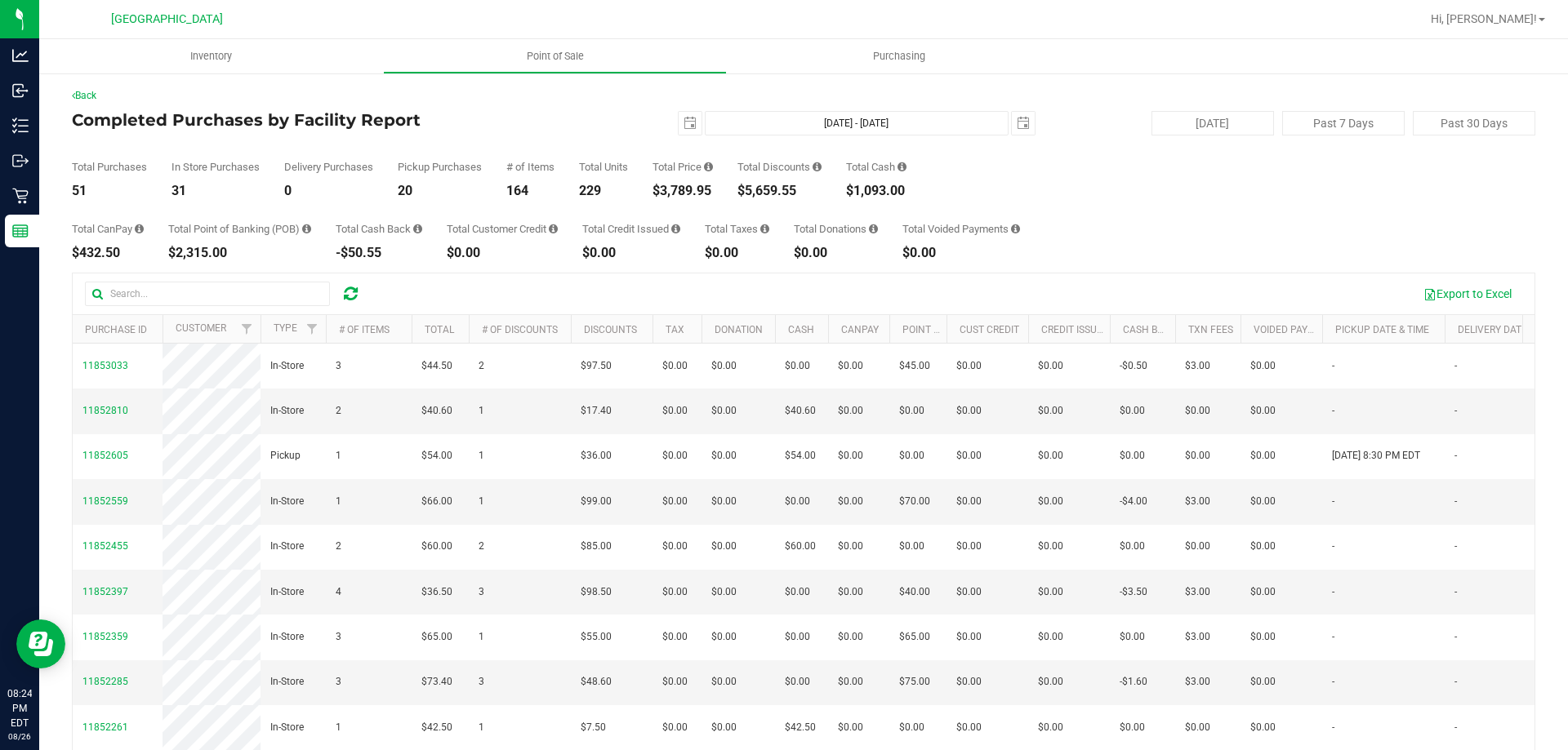
click at [1119, 257] on div "Total CanPay $432.50 Total Point of Banking (POB) $2,315.00 Total Cash Back -$5…" at bounding box center [803, 228] width 1463 height 62
click at [528, 119] on h4 "Completed Purchases by Facility Report" at bounding box center [315, 119] width 487 height 18
click at [567, 281] on div "Export to Excel" at bounding box center [949, 294] width 1146 height 28
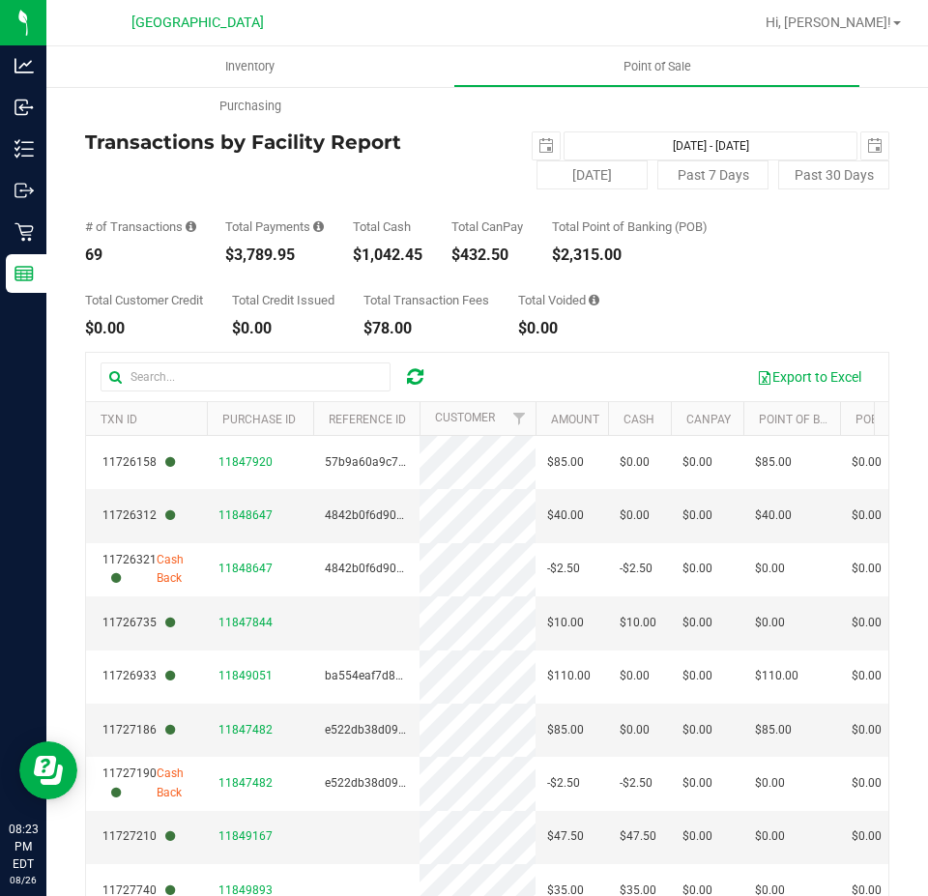
drag, startPoint x: 273, startPoint y: 256, endPoint x: 341, endPoint y: 333, distance: 102.7
click at [307, 251] on div "$3,789.95" at bounding box center [274, 254] width 99 height 15
copy div "3,789.95"
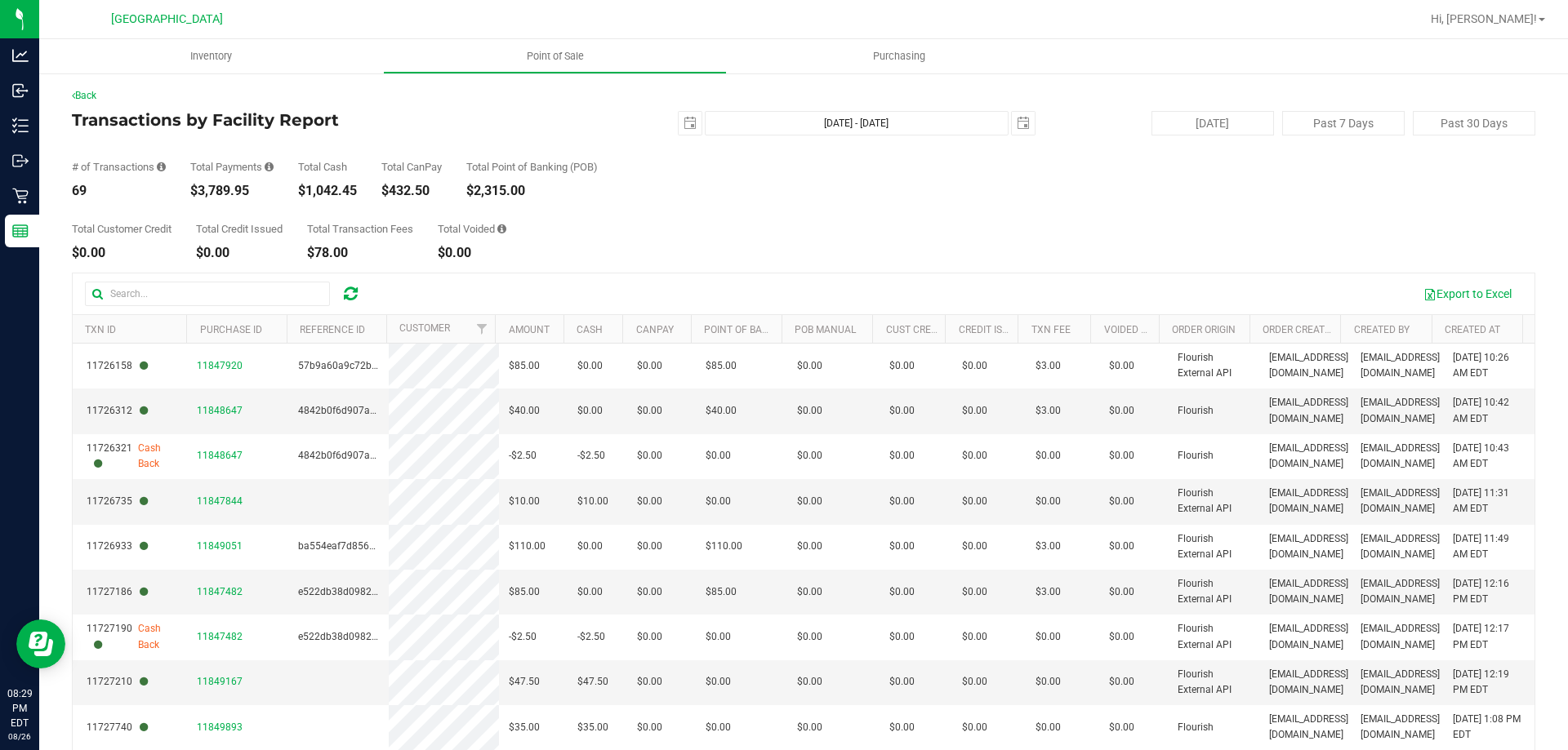
click at [631, 223] on div "Total Customer Credit $0.00 Total Credit Issued $0.00 Total Transaction Fees $7…" at bounding box center [803, 228] width 1463 height 62
